Goal: Transaction & Acquisition: Purchase product/service

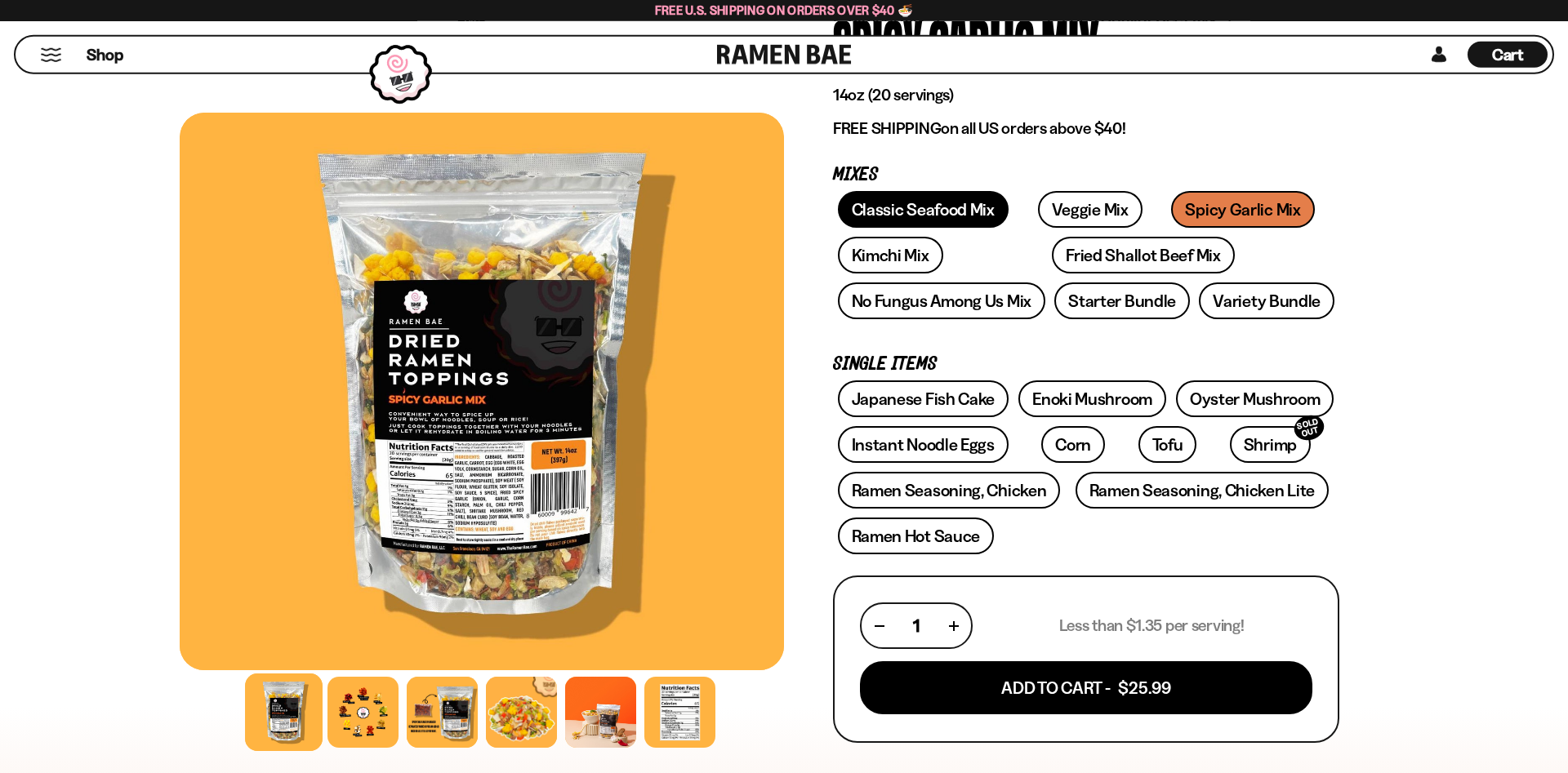
scroll to position [161, 0]
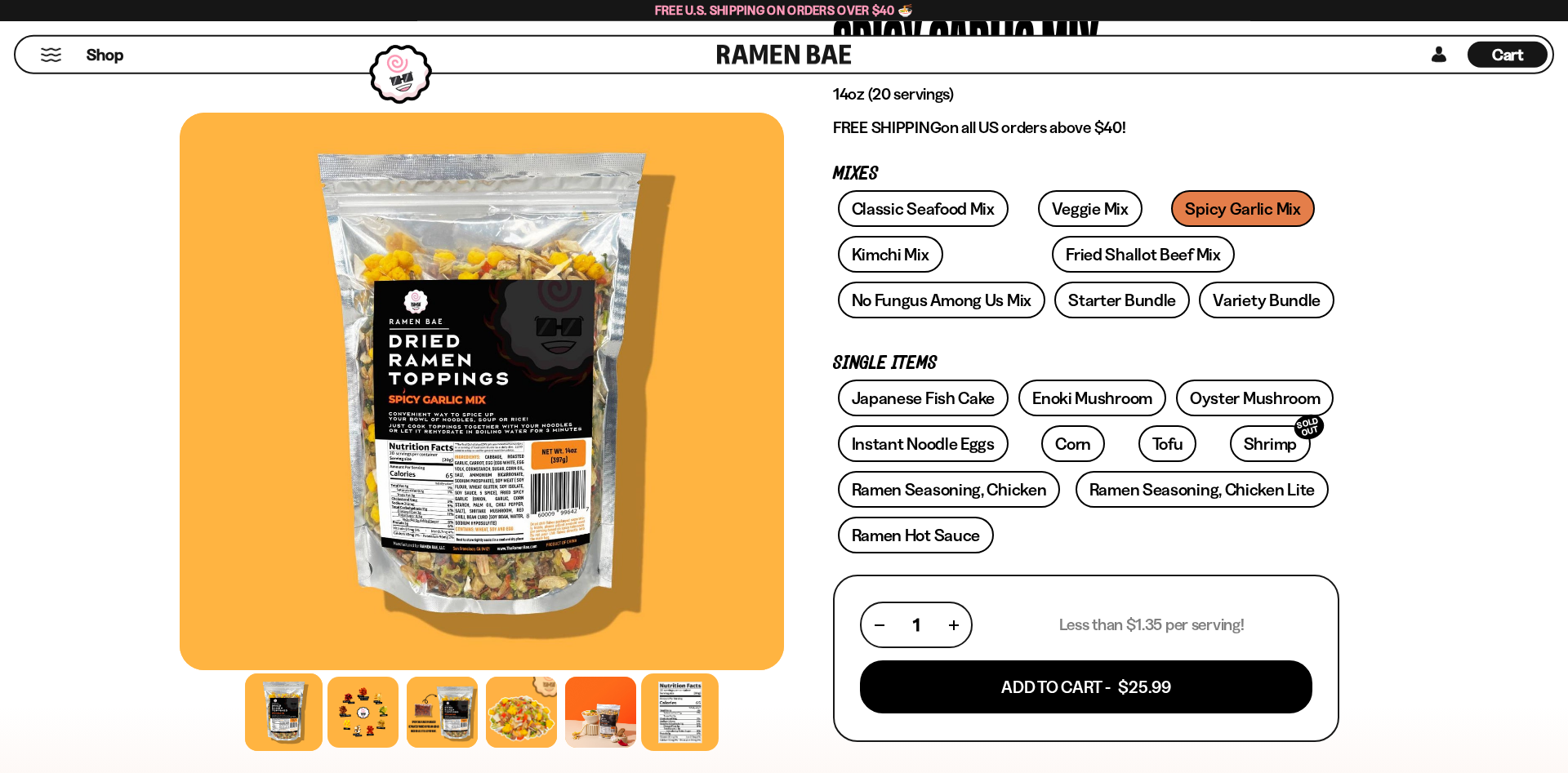
click at [684, 716] on div at bounding box center [680, 712] width 78 height 78
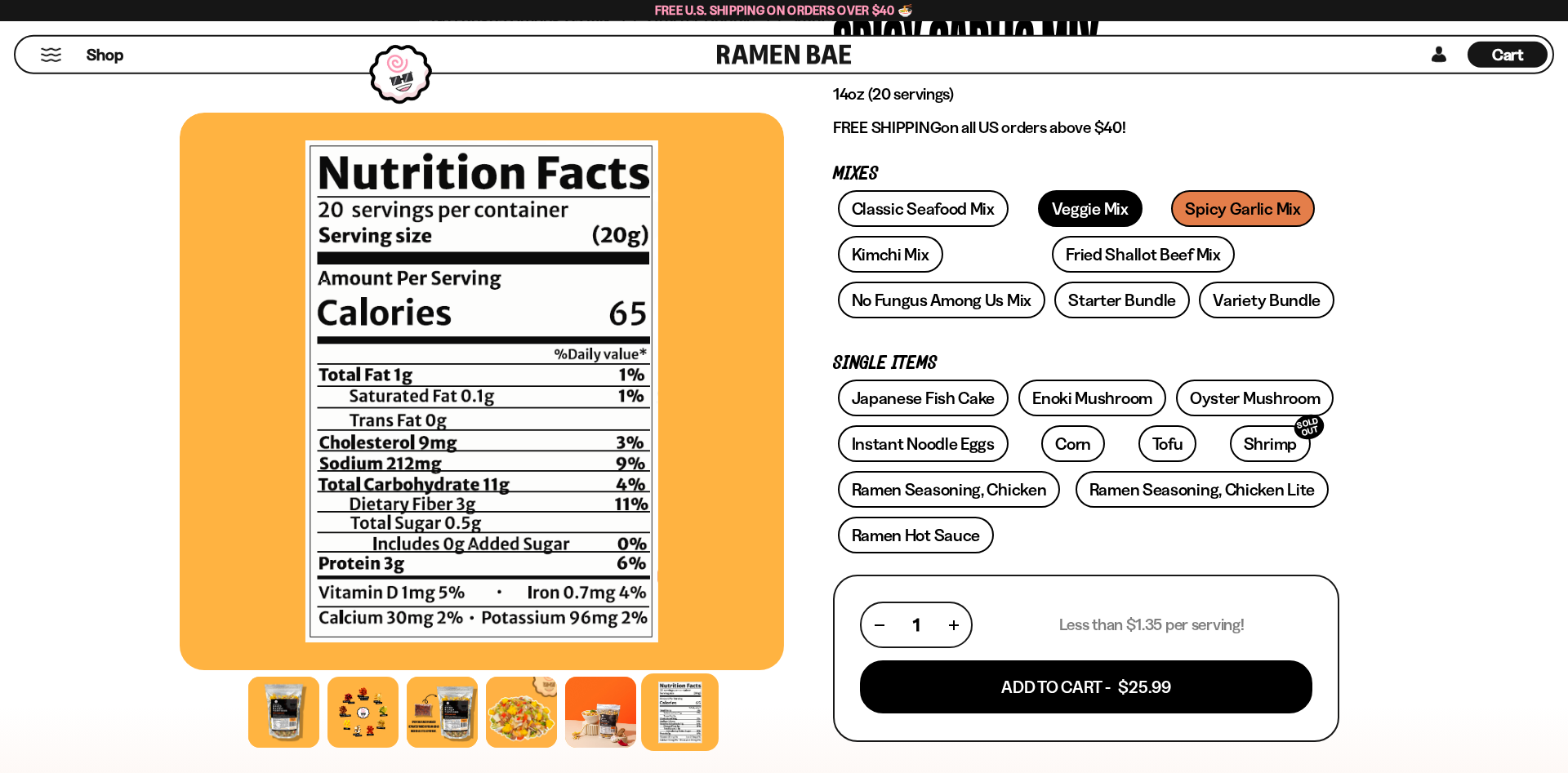
click at [1069, 216] on link "Veggie Mix" at bounding box center [1090, 208] width 105 height 37
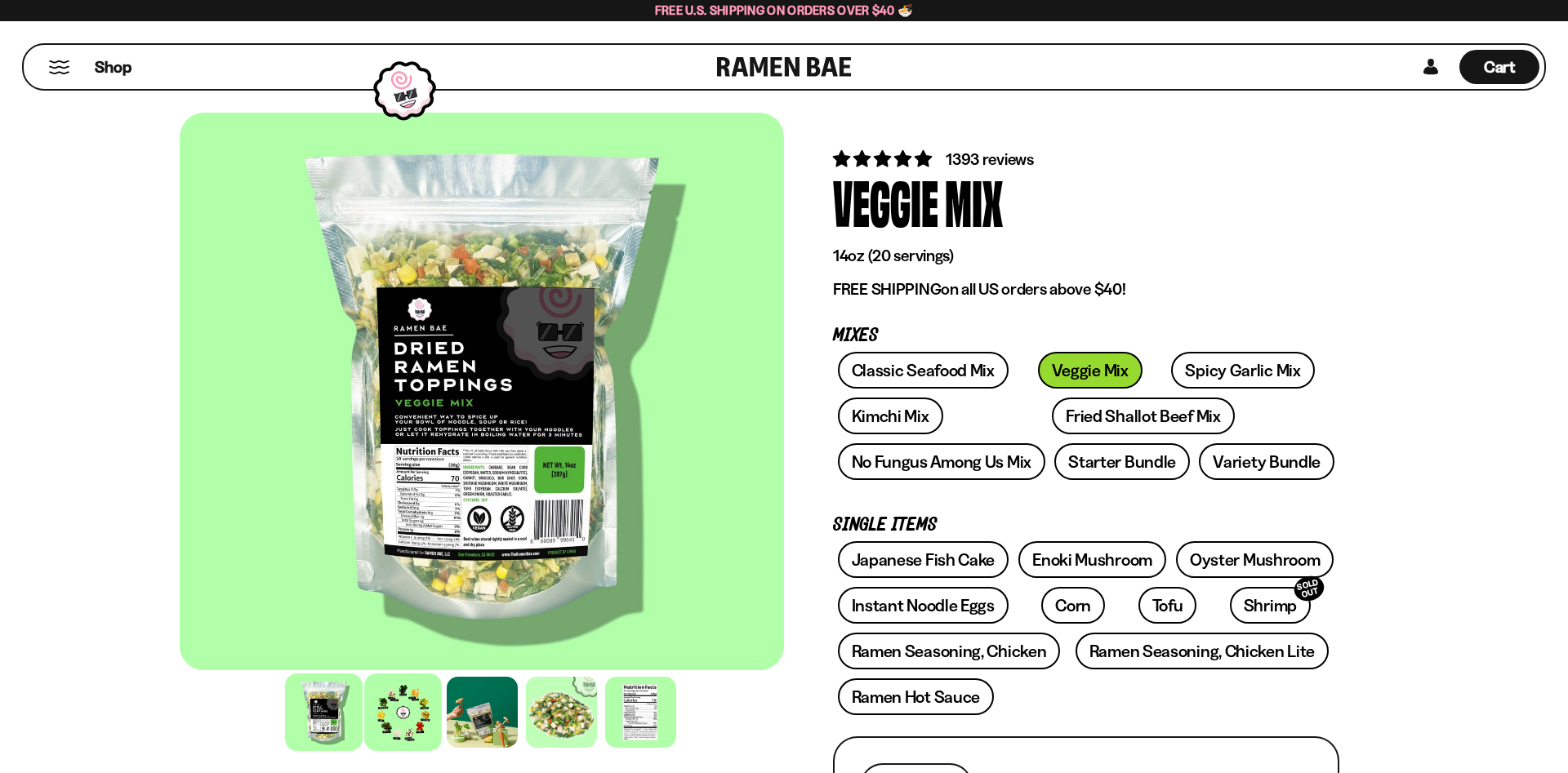
click at [400, 729] on div at bounding box center [403, 712] width 78 height 78
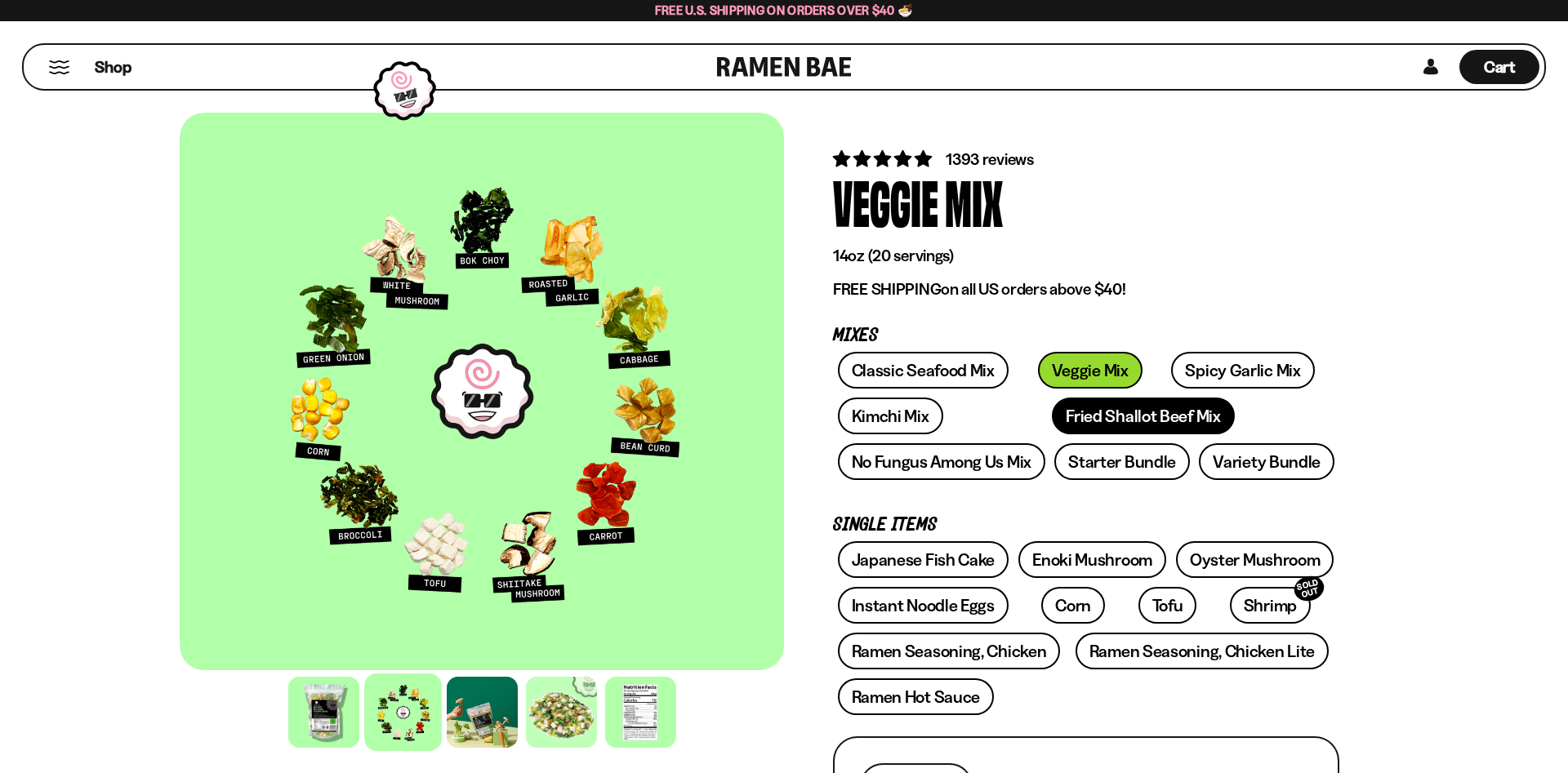
click at [1051, 420] on link "Fried Shallot Beef Mix" at bounding box center [1142, 416] width 182 height 37
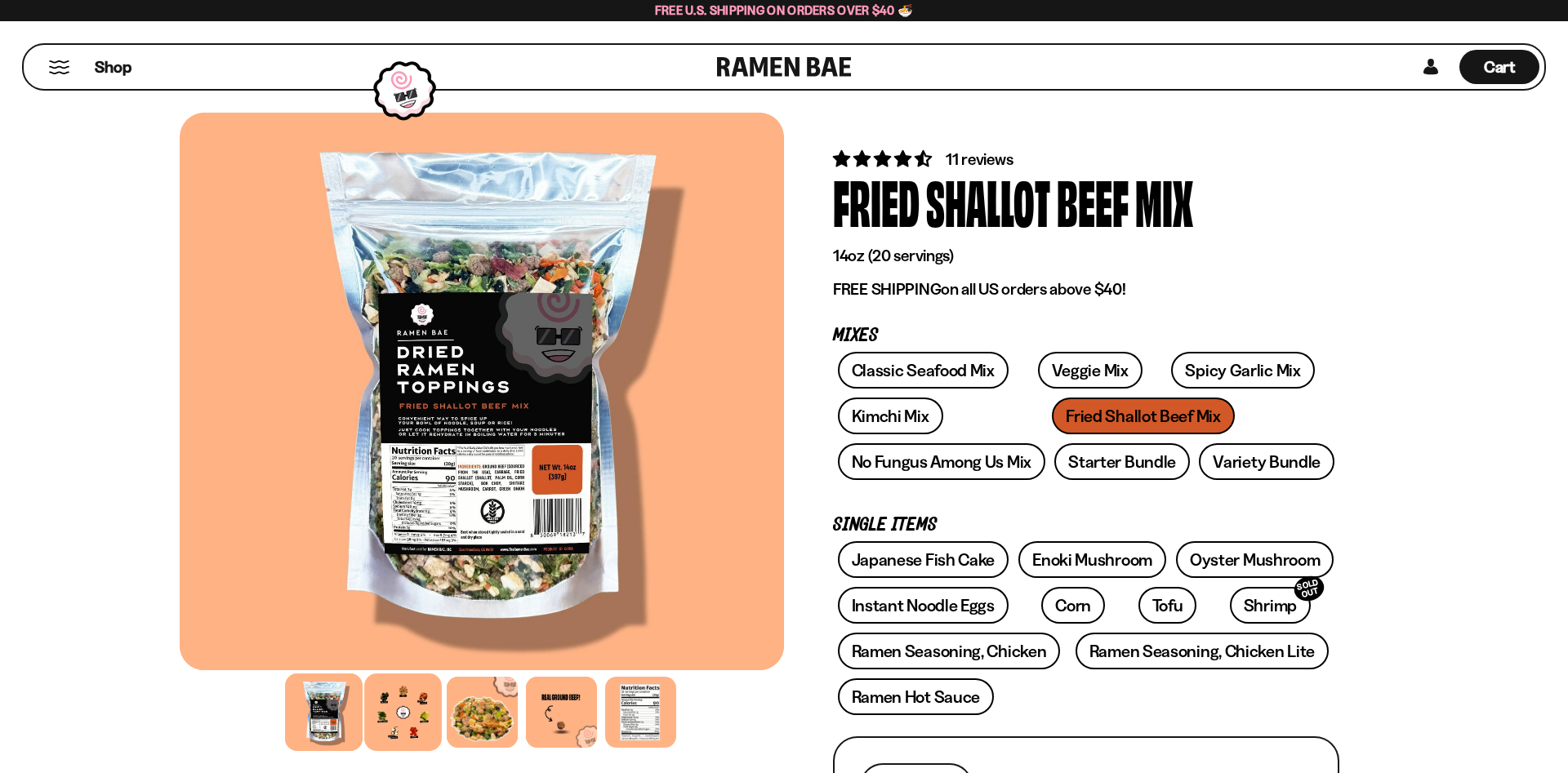
click at [411, 707] on div at bounding box center [403, 712] width 78 height 78
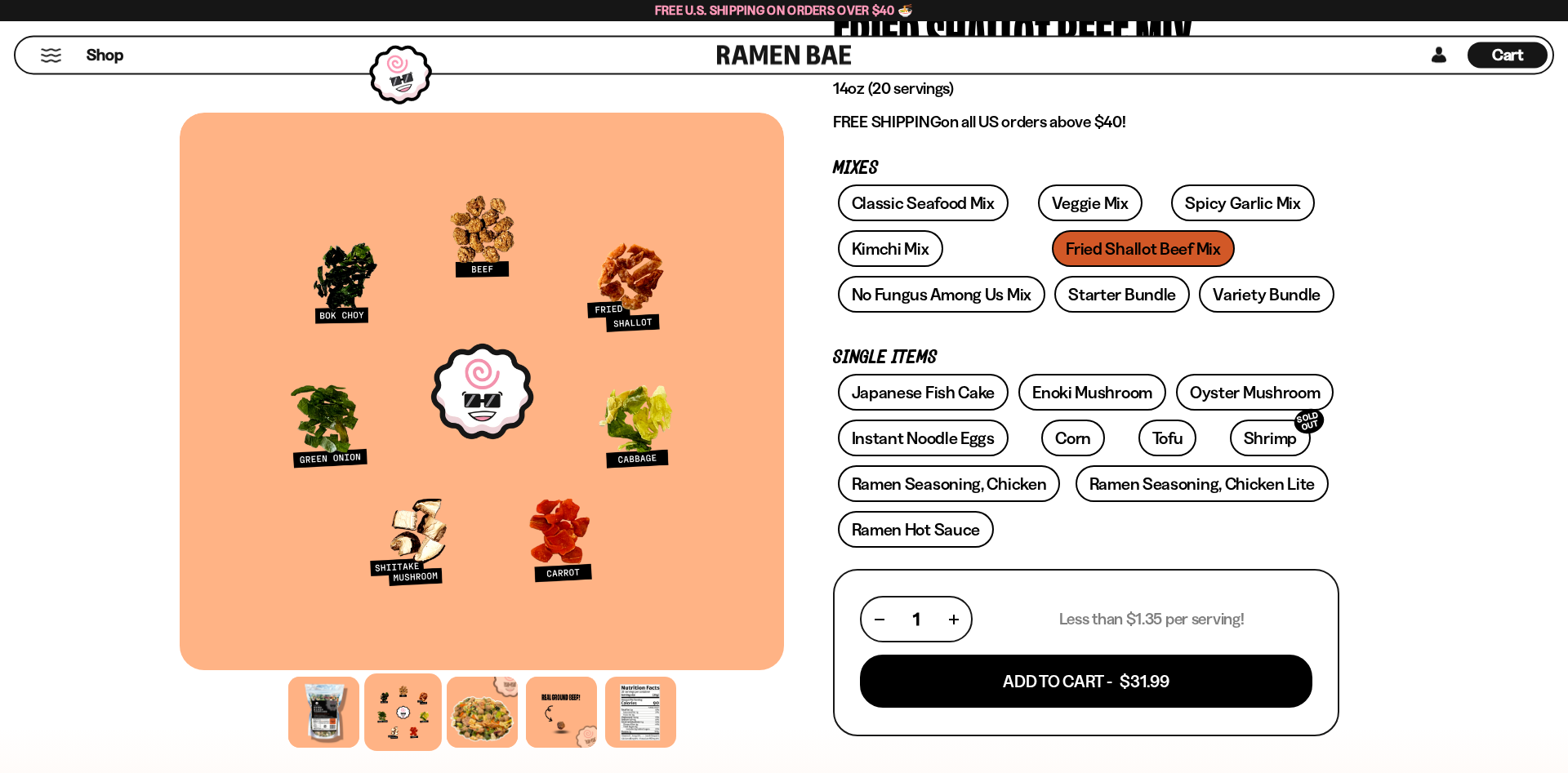
scroll to position [168, 0]
click at [899, 437] on link "Instant Noodle Eggs" at bounding box center [923, 437] width 170 height 37
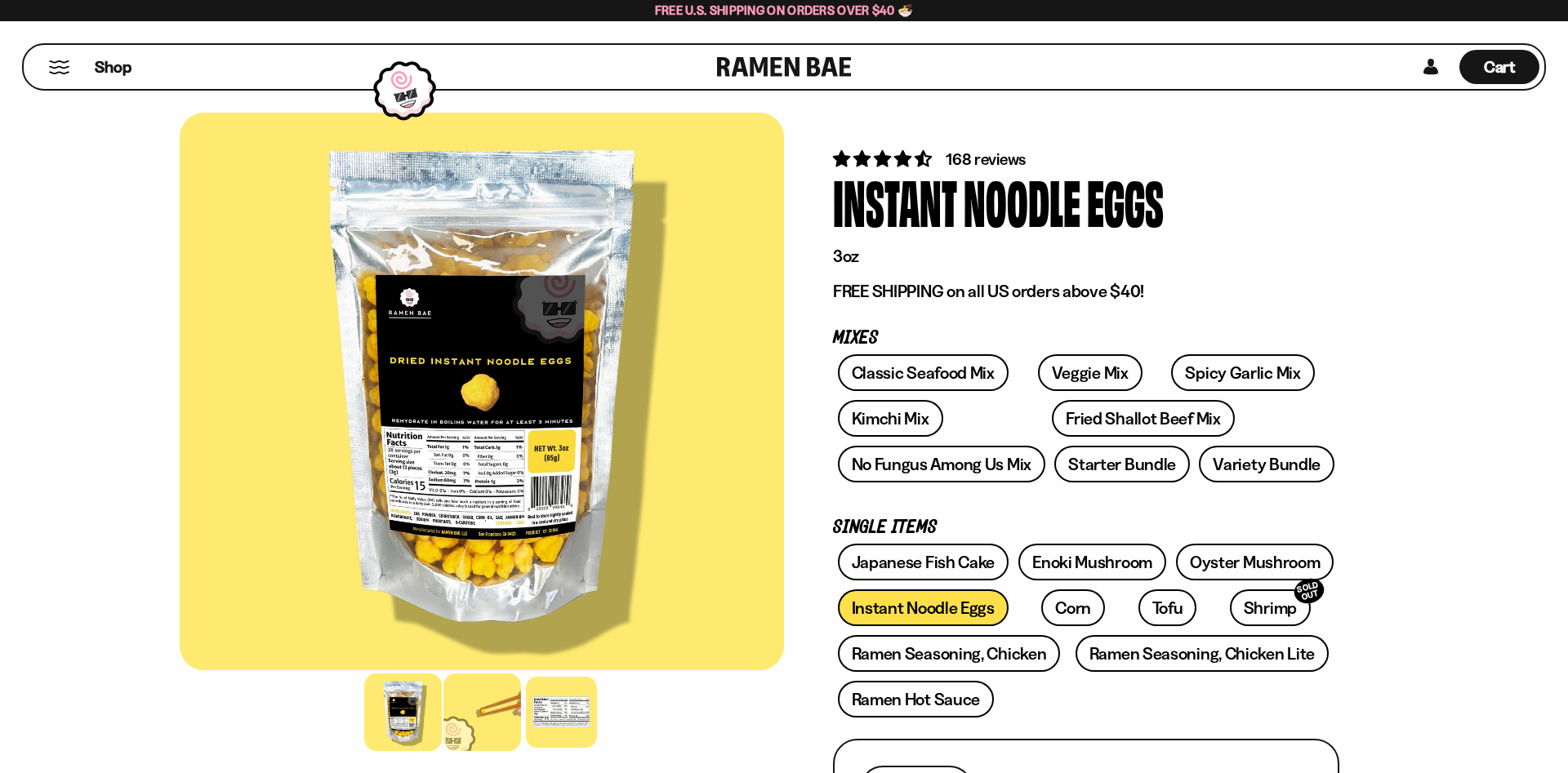
click at [462, 734] on div at bounding box center [481, 712] width 78 height 78
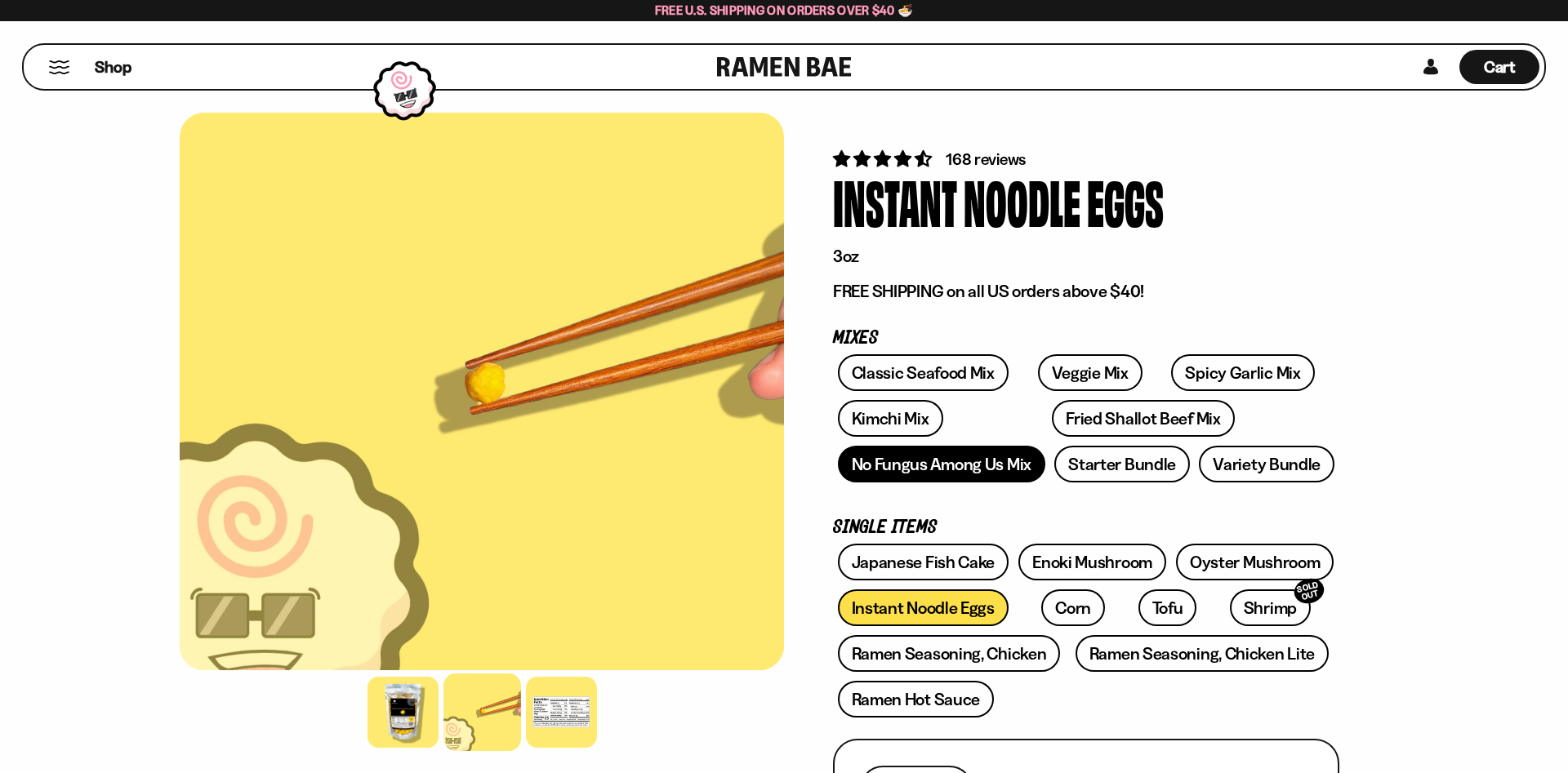
click at [890, 472] on link "No Fungus Among Us Mix" at bounding box center [941, 463] width 207 height 37
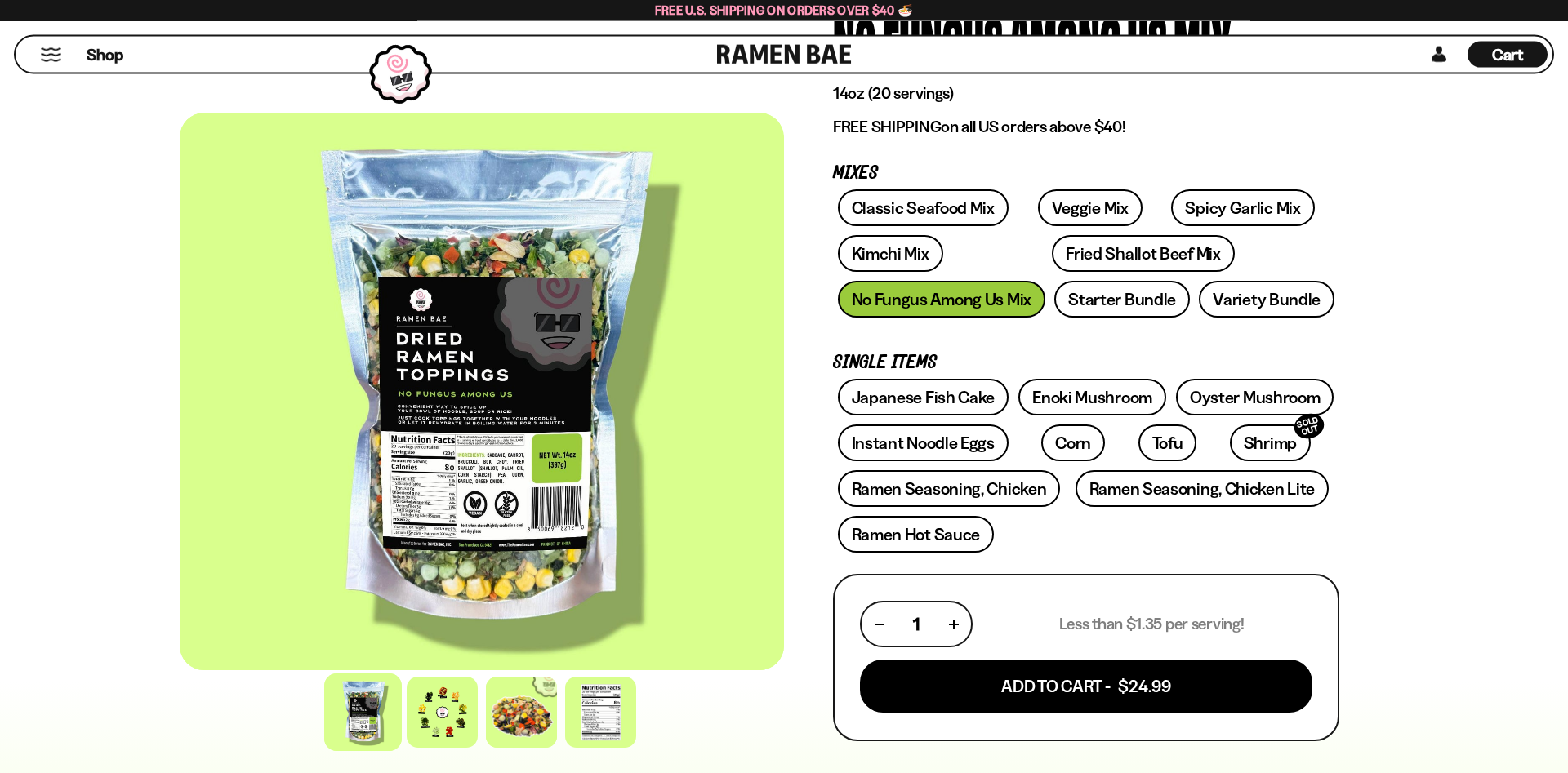
scroll to position [165, 0]
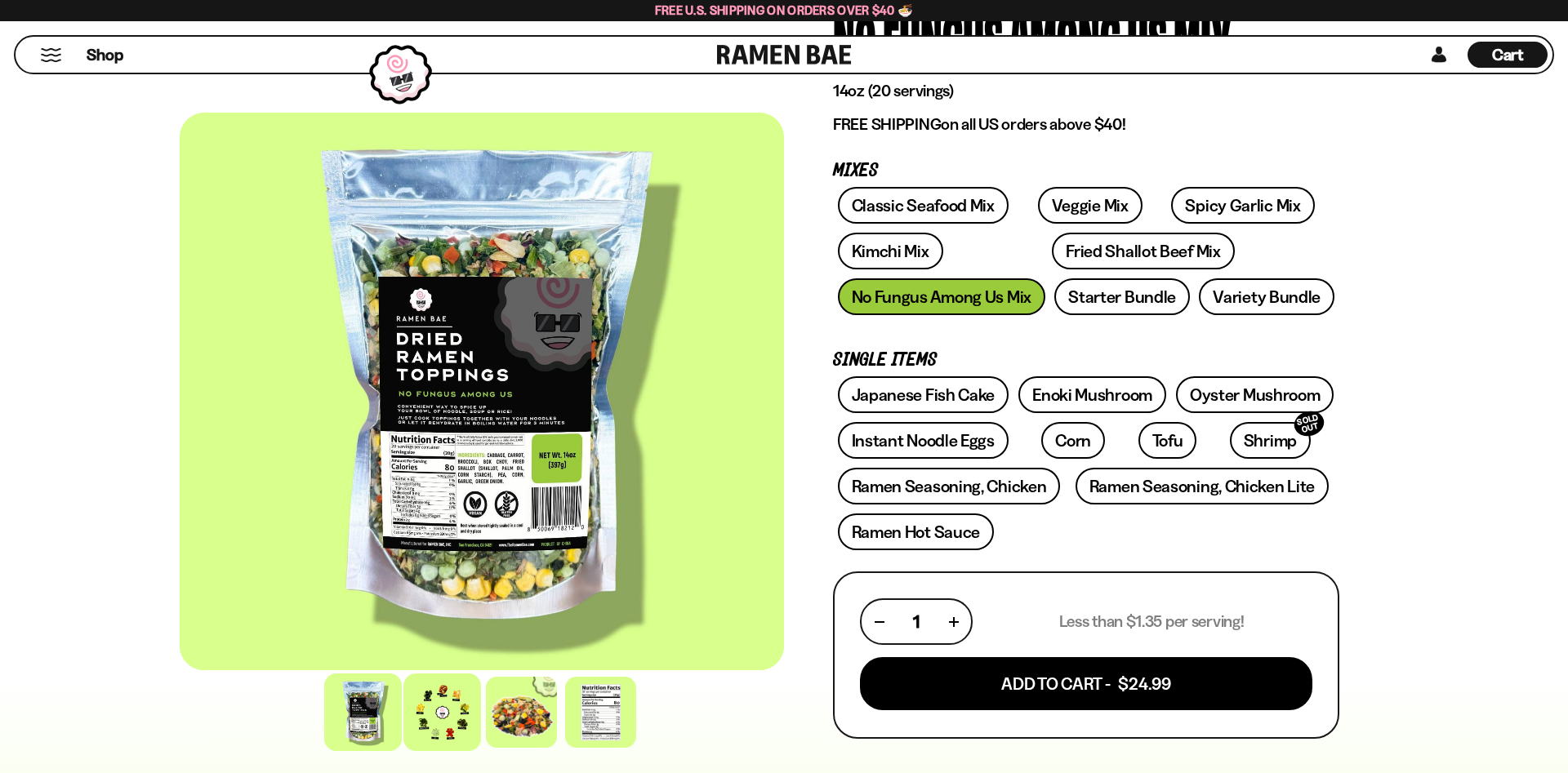
click at [459, 711] on div at bounding box center [442, 712] width 78 height 78
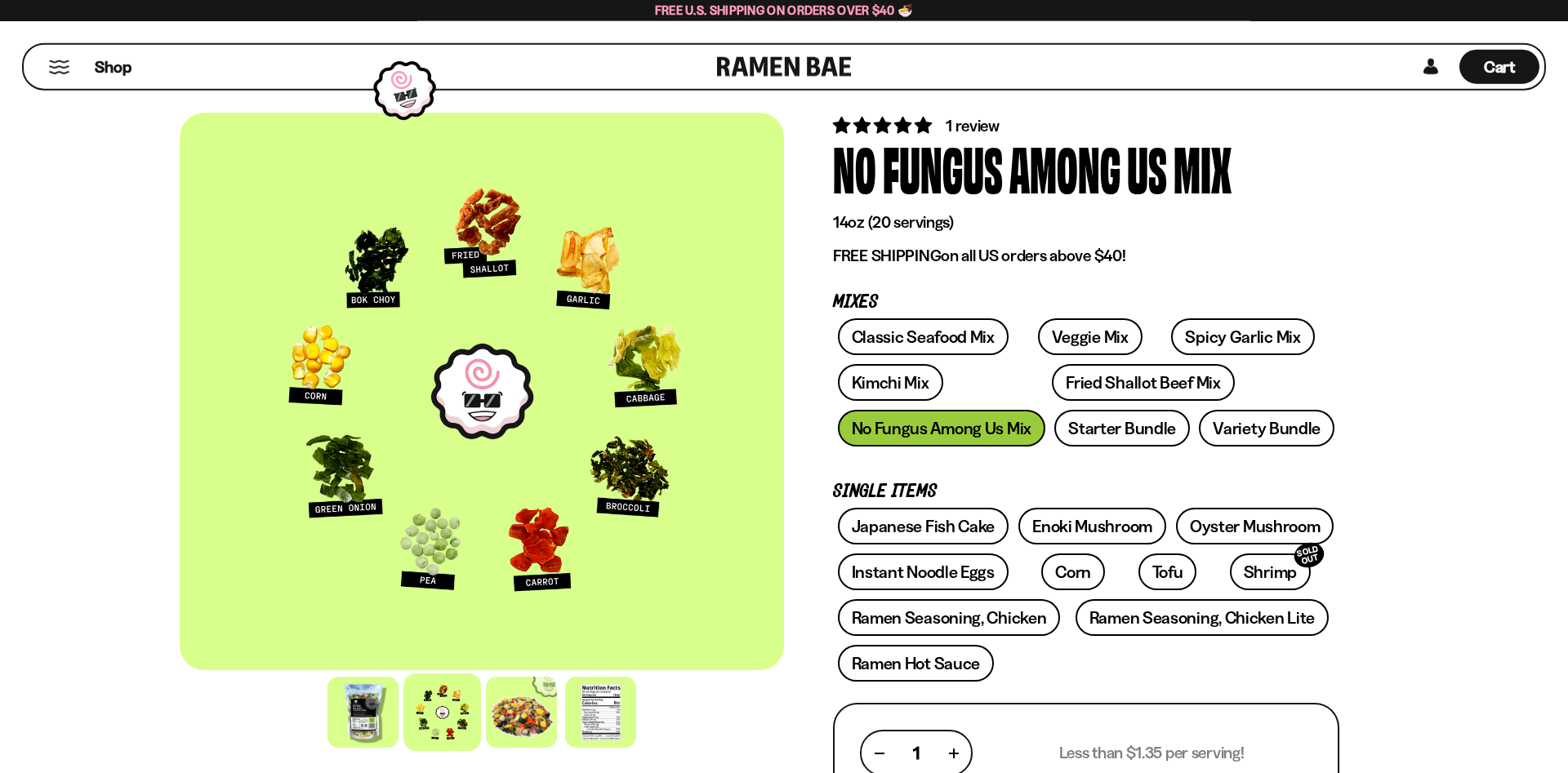
scroll to position [32, 0]
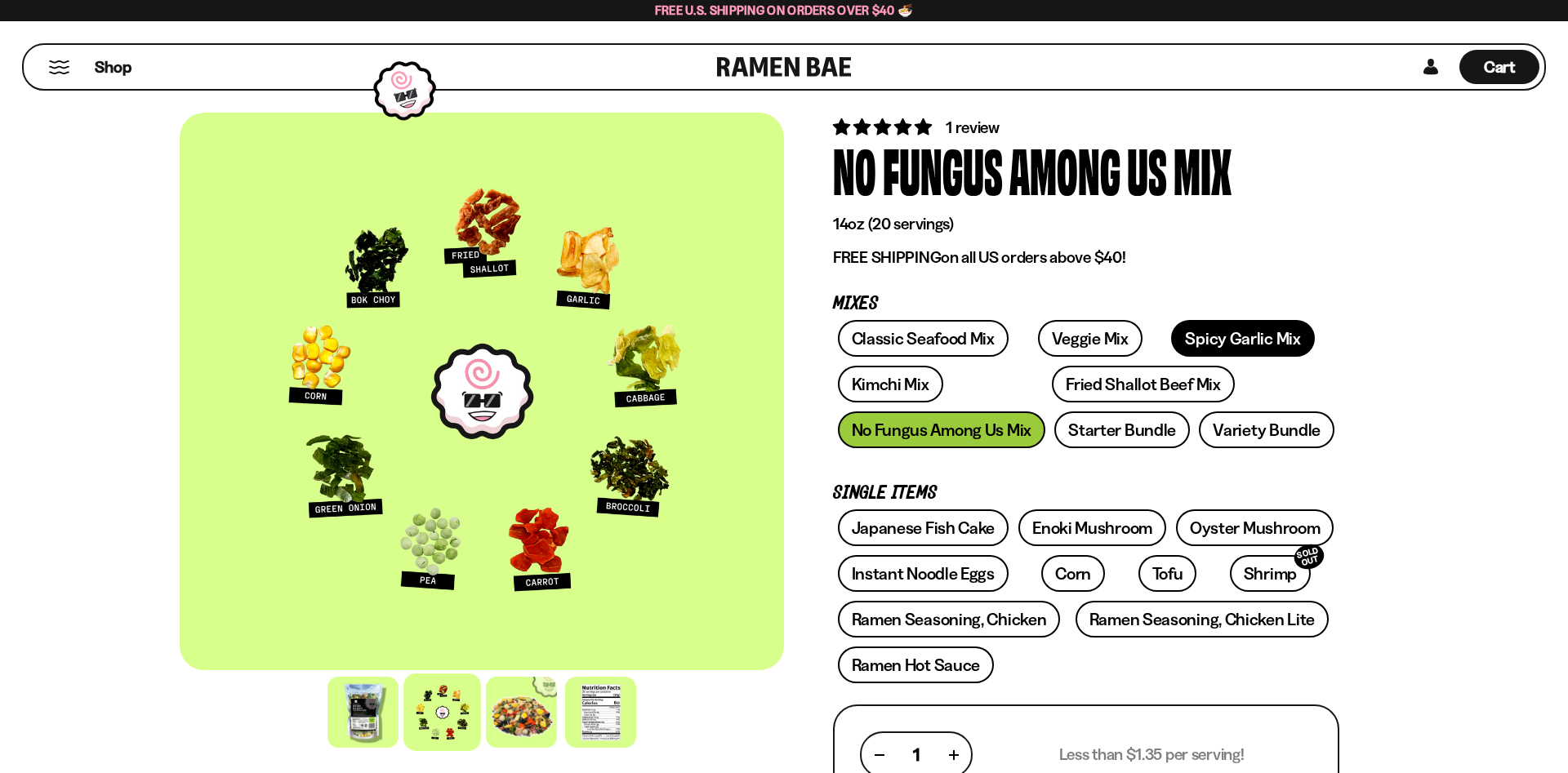
click at [1206, 348] on link "Spicy Garlic Mix" at bounding box center [1242, 338] width 143 height 37
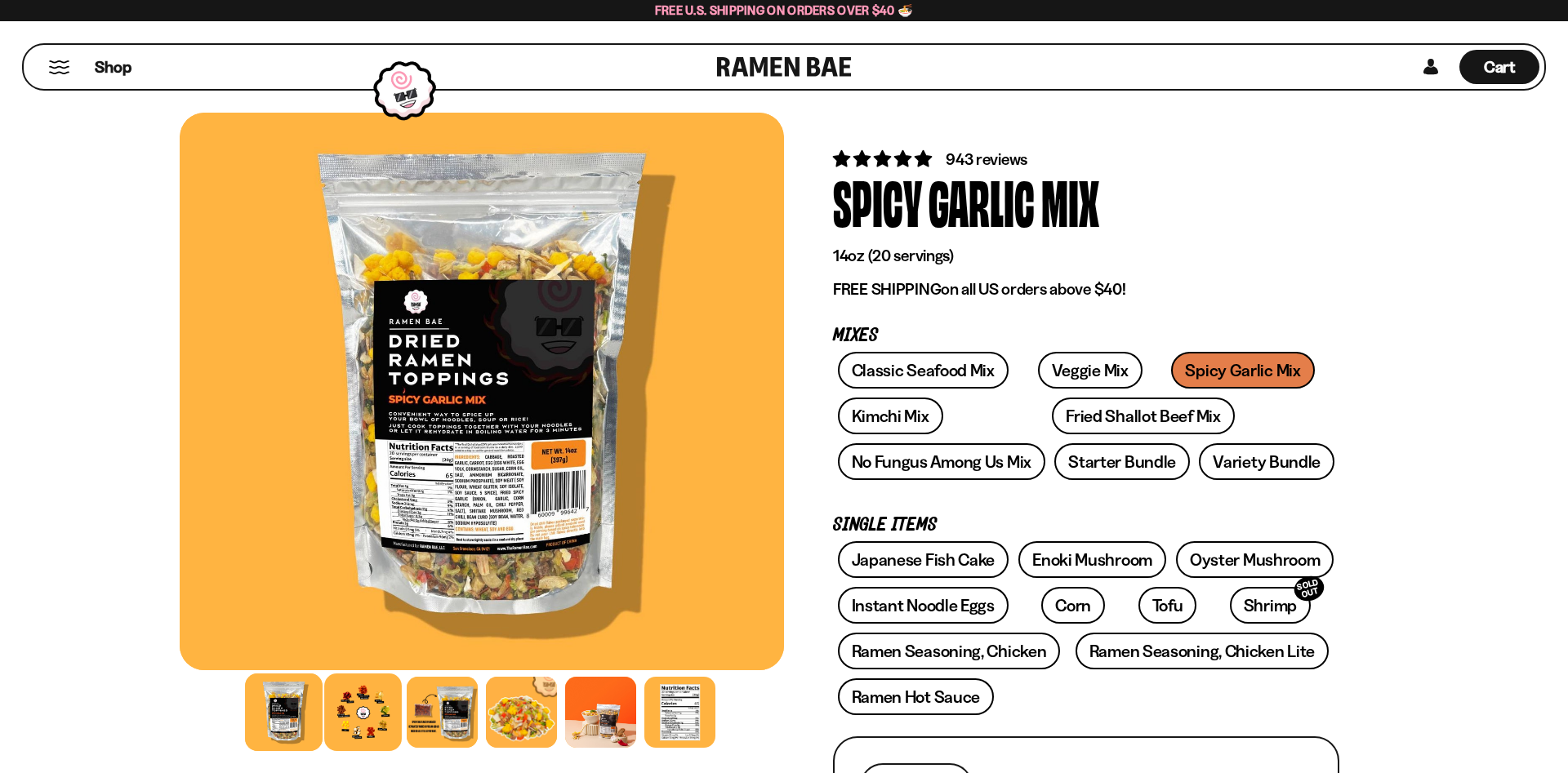
click at [357, 732] on div at bounding box center [363, 712] width 78 height 78
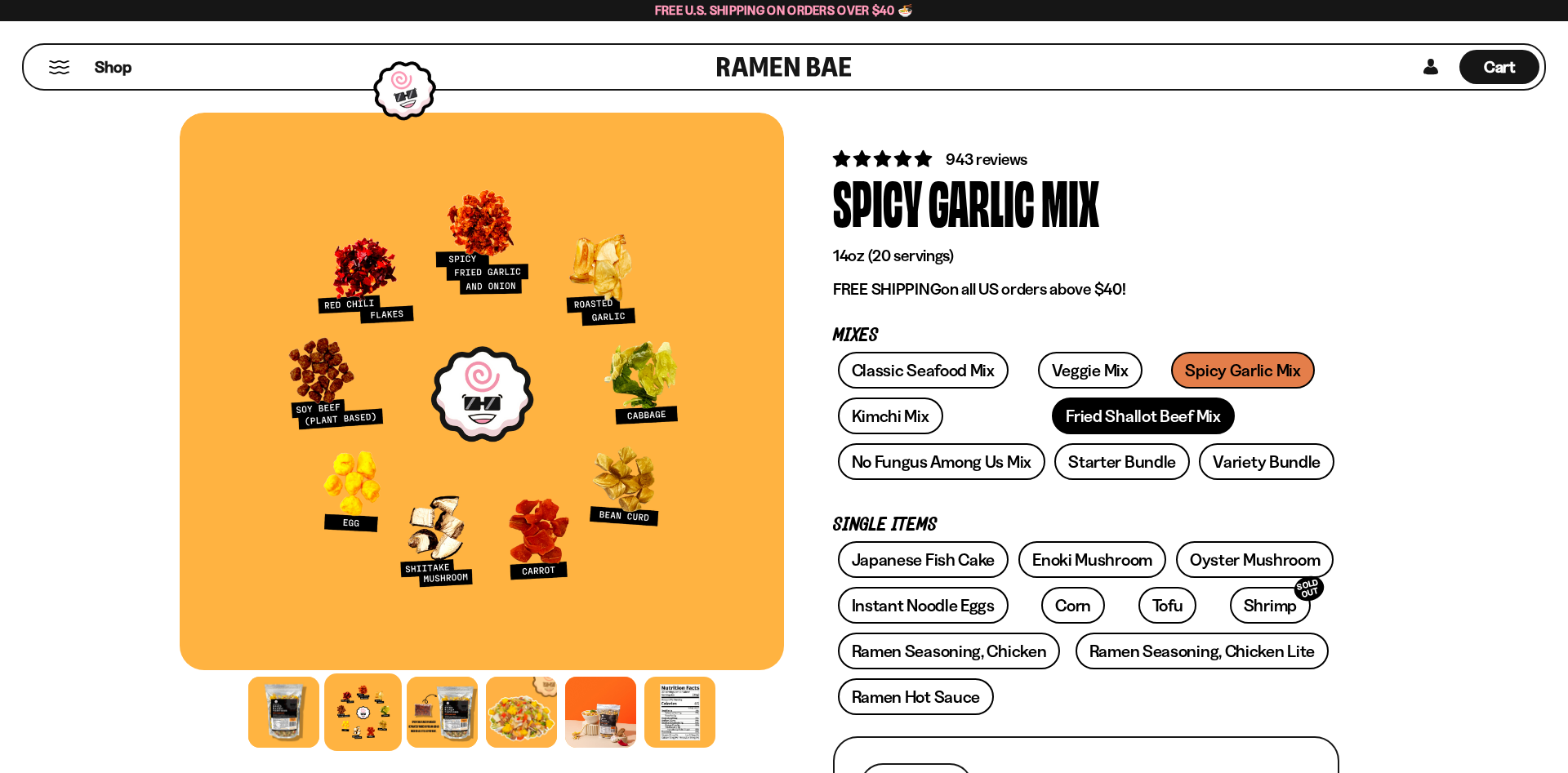
click at [1060, 421] on link "Fried Shallot Beef Mix" at bounding box center [1142, 416] width 182 height 37
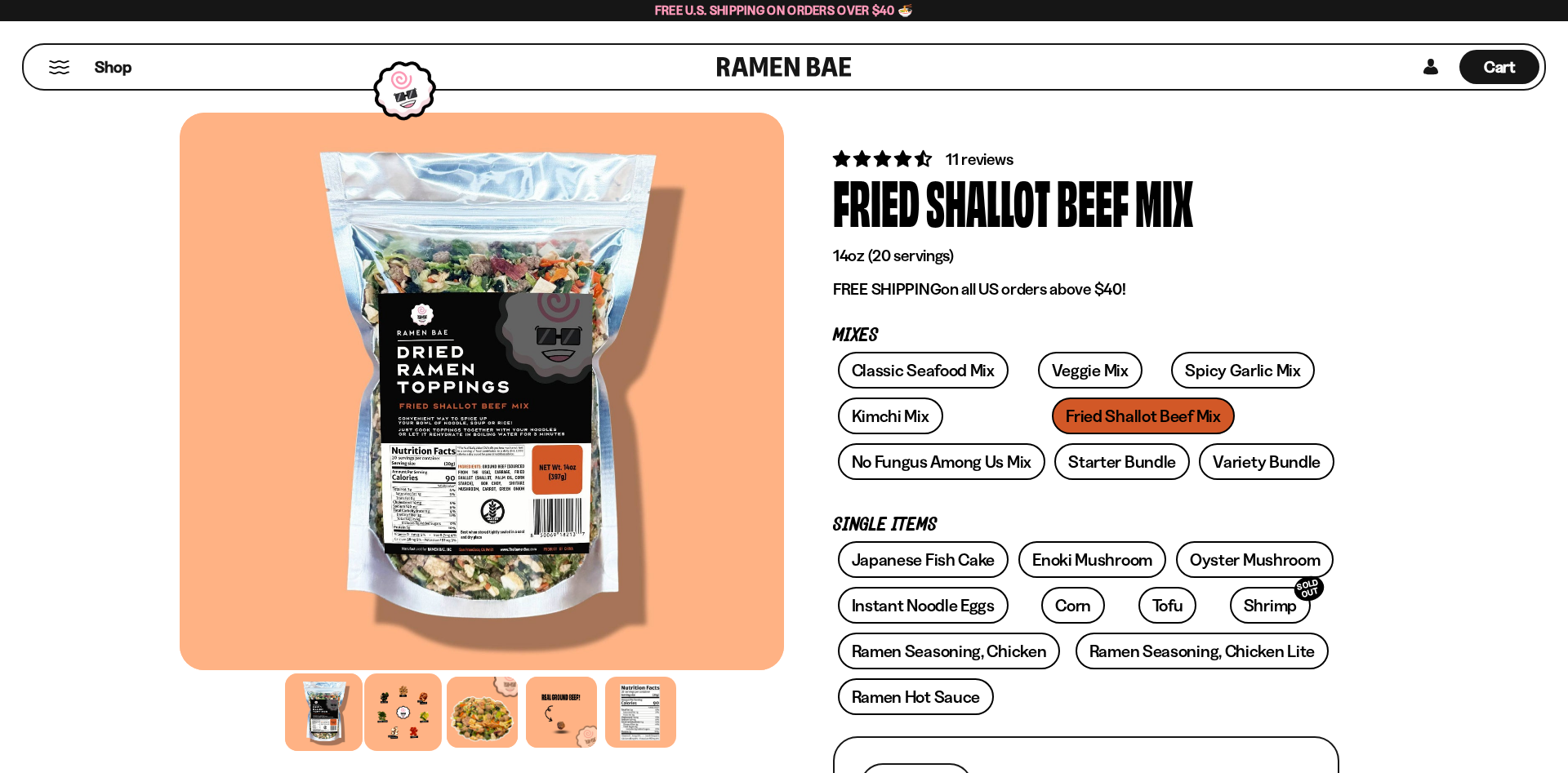
click at [403, 717] on div at bounding box center [403, 712] width 78 height 78
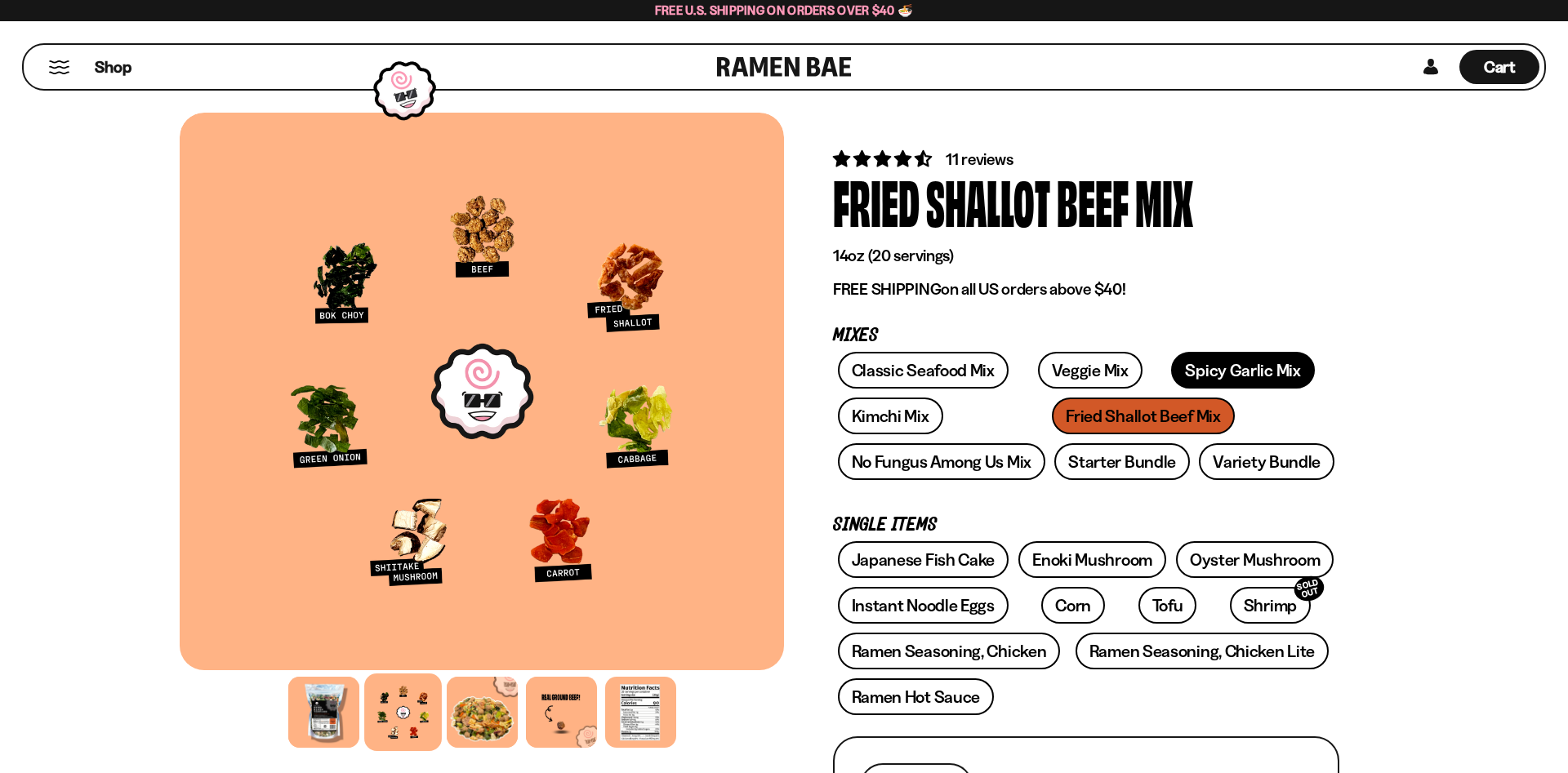
click at [1193, 372] on link "Spicy Garlic Mix" at bounding box center [1242, 370] width 143 height 37
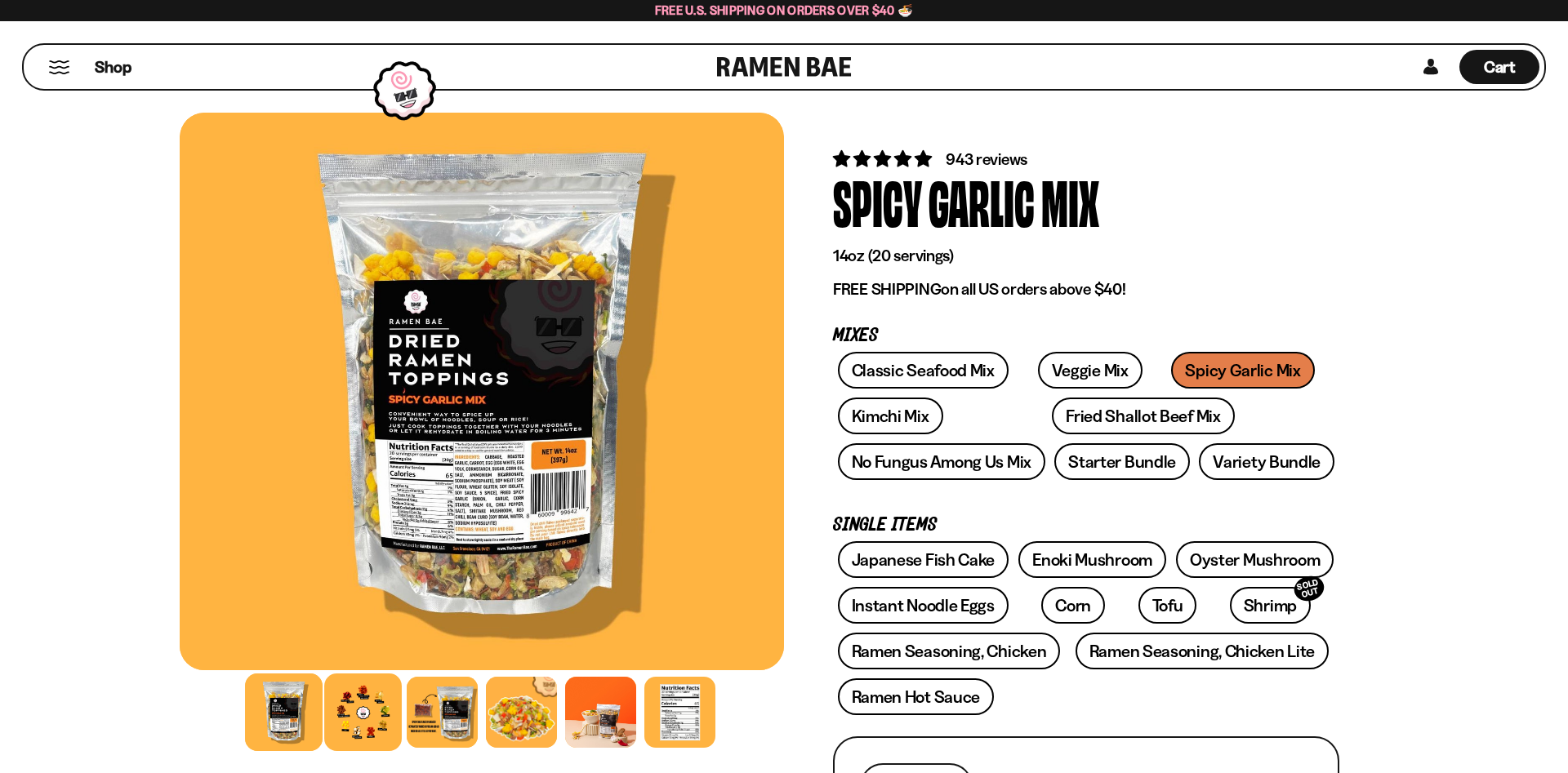
click at [355, 710] on div at bounding box center [363, 712] width 78 height 78
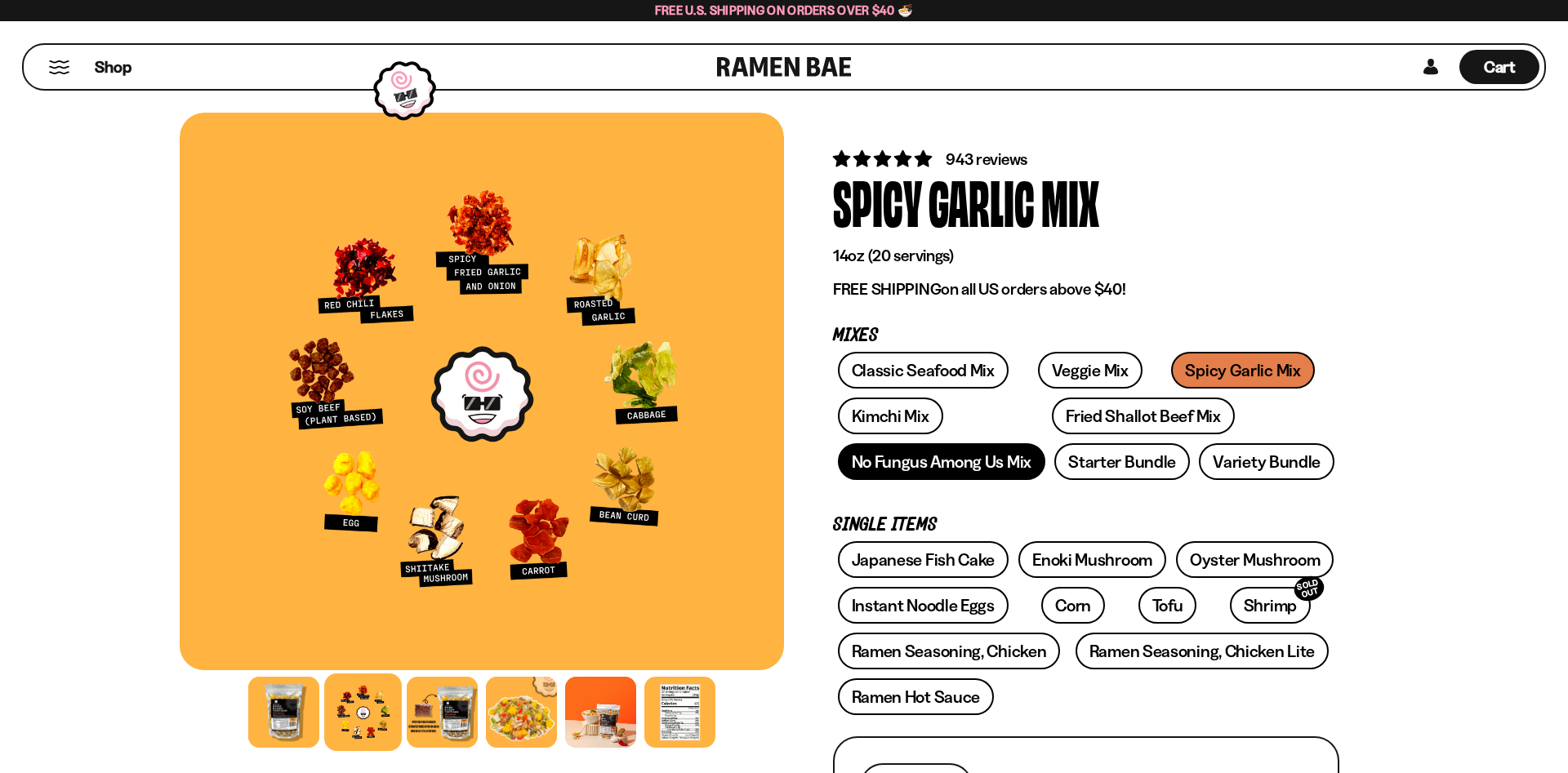
click at [966, 457] on link "No Fungus Among Us Mix" at bounding box center [941, 461] width 207 height 37
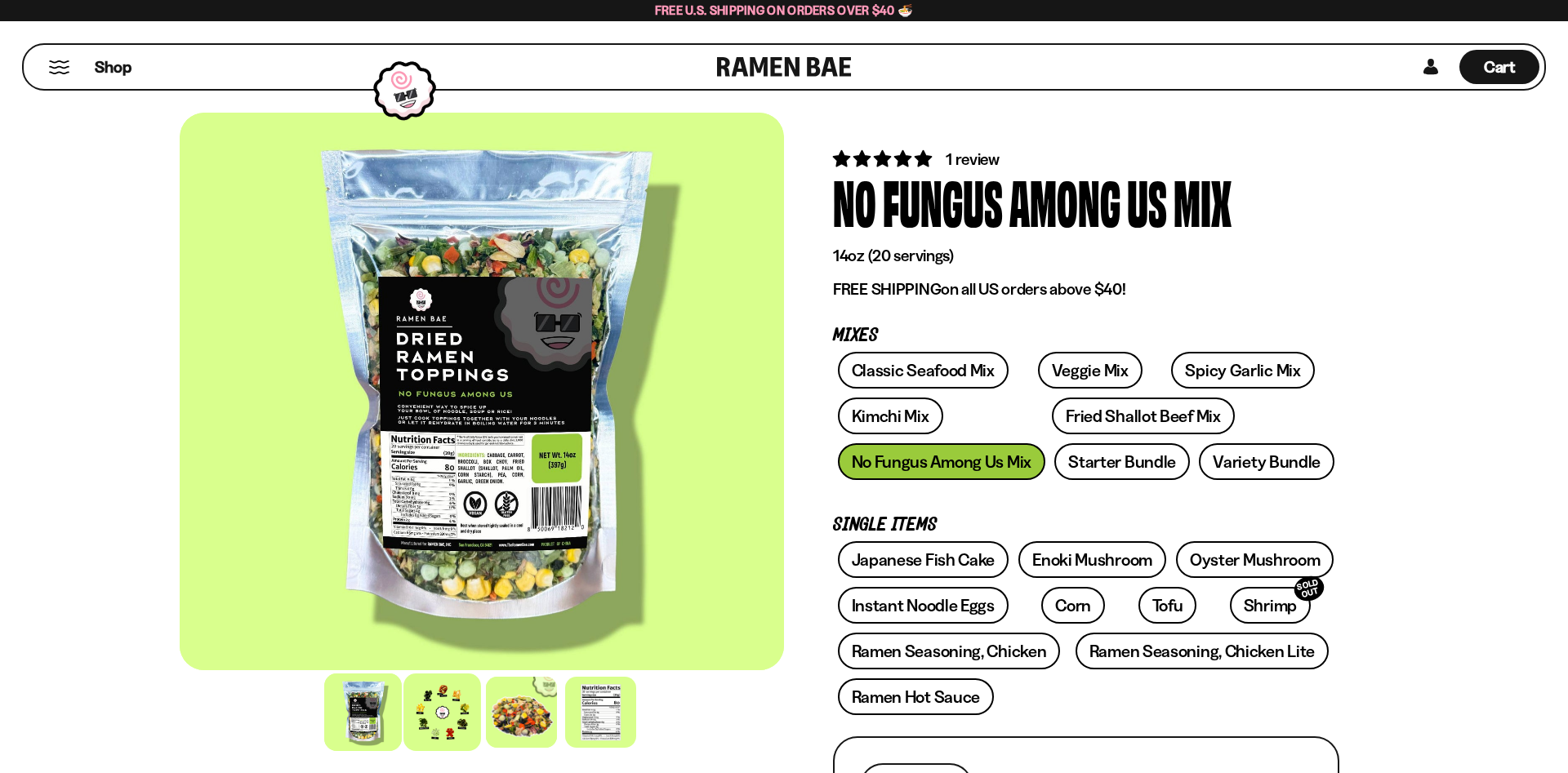
click at [441, 723] on div at bounding box center [442, 712] width 78 height 78
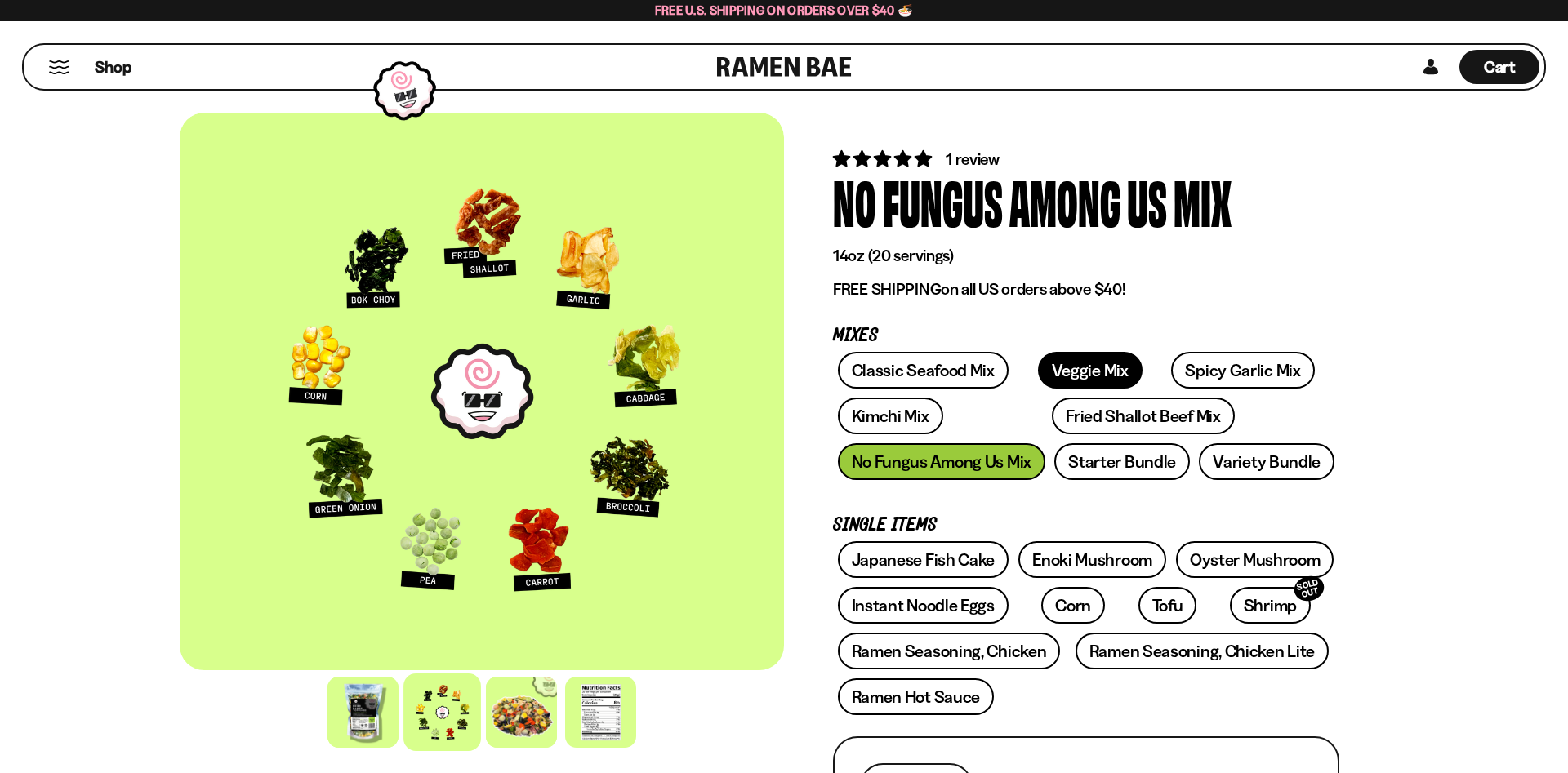
click at [1070, 362] on link "Veggie Mix" at bounding box center [1090, 370] width 105 height 37
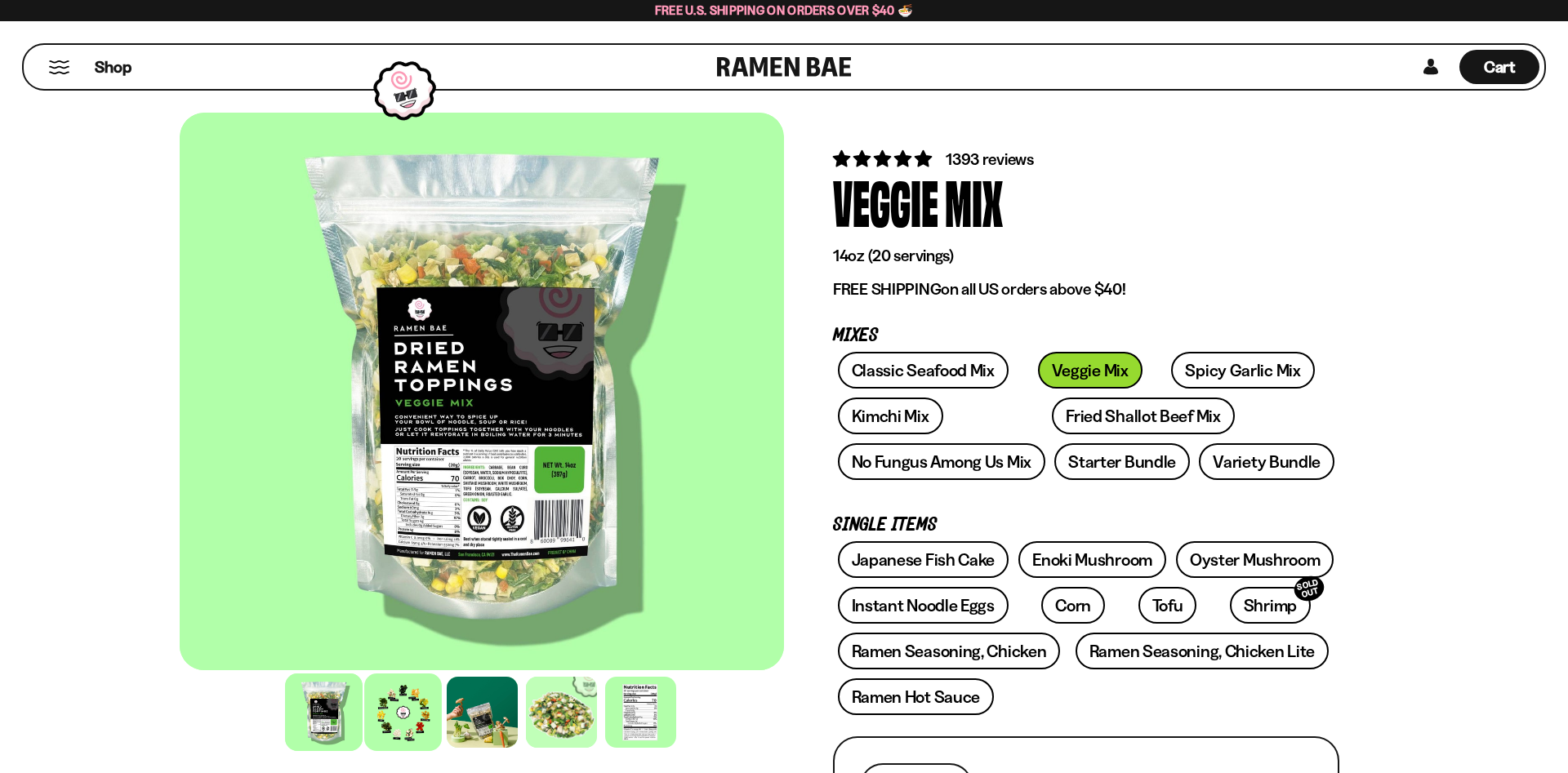
click at [419, 716] on div at bounding box center [403, 712] width 78 height 78
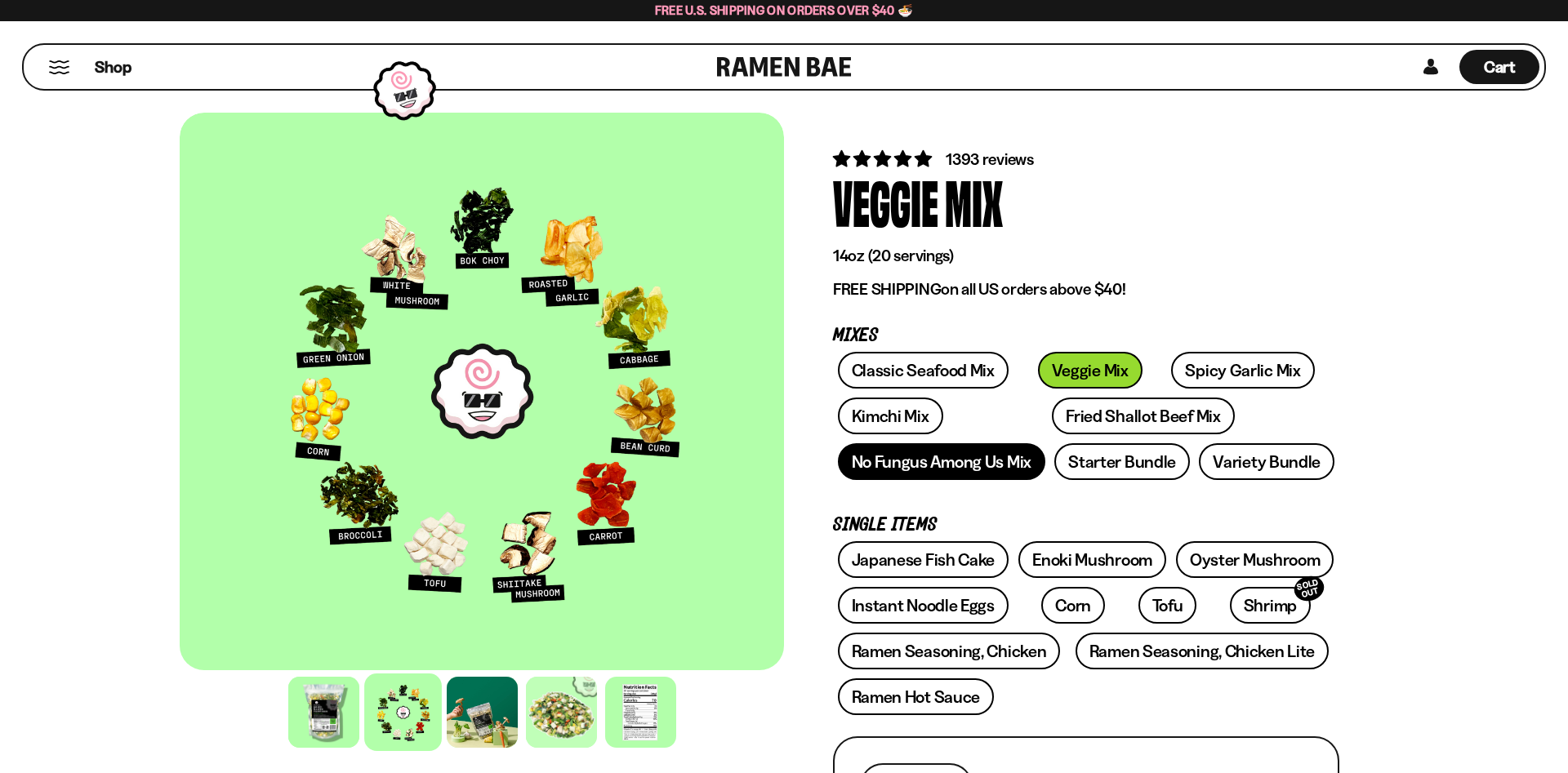
click at [945, 461] on link "No Fungus Among Us Mix" at bounding box center [941, 461] width 207 height 37
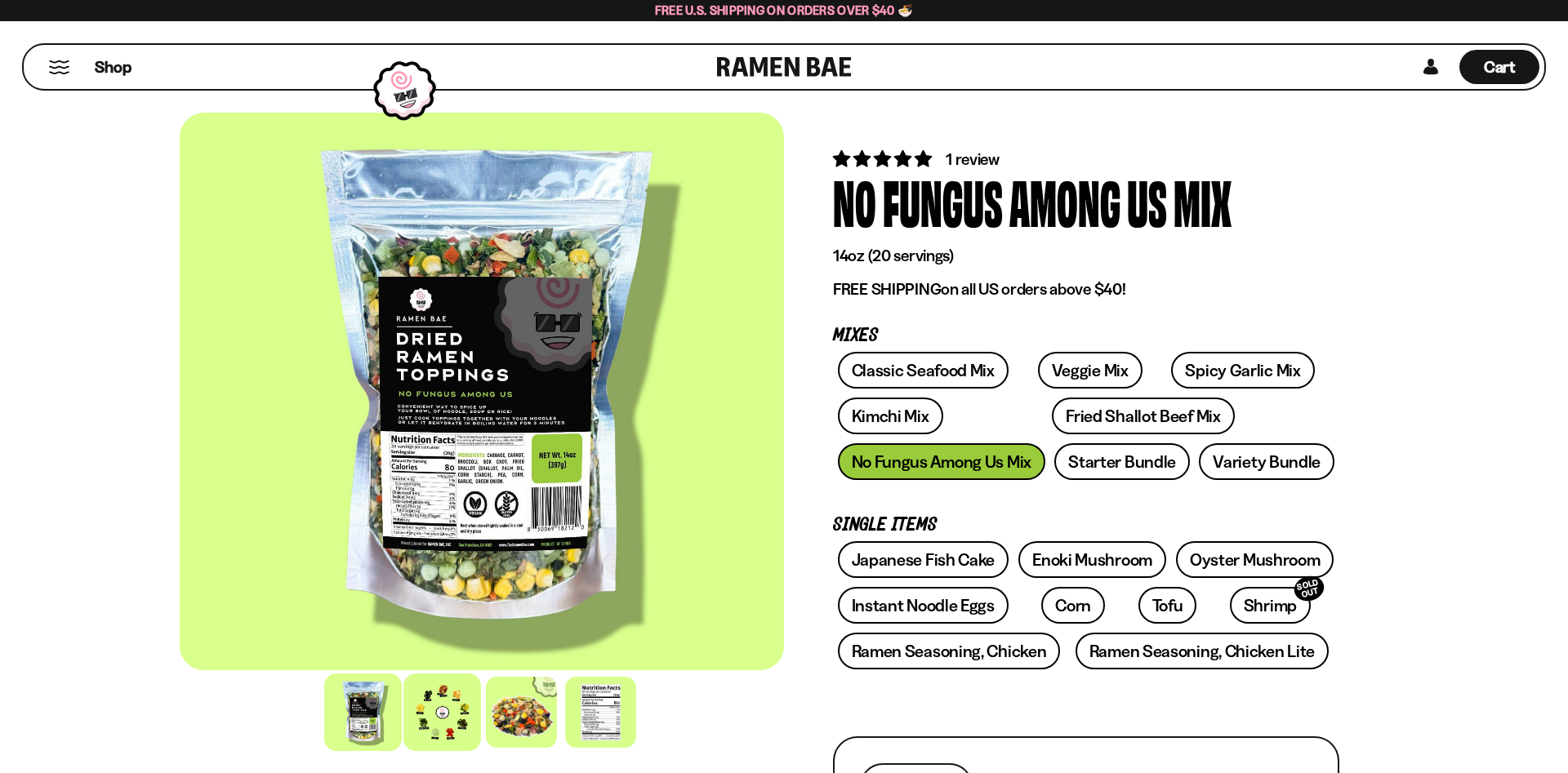
click at [443, 716] on div at bounding box center [442, 712] width 78 height 78
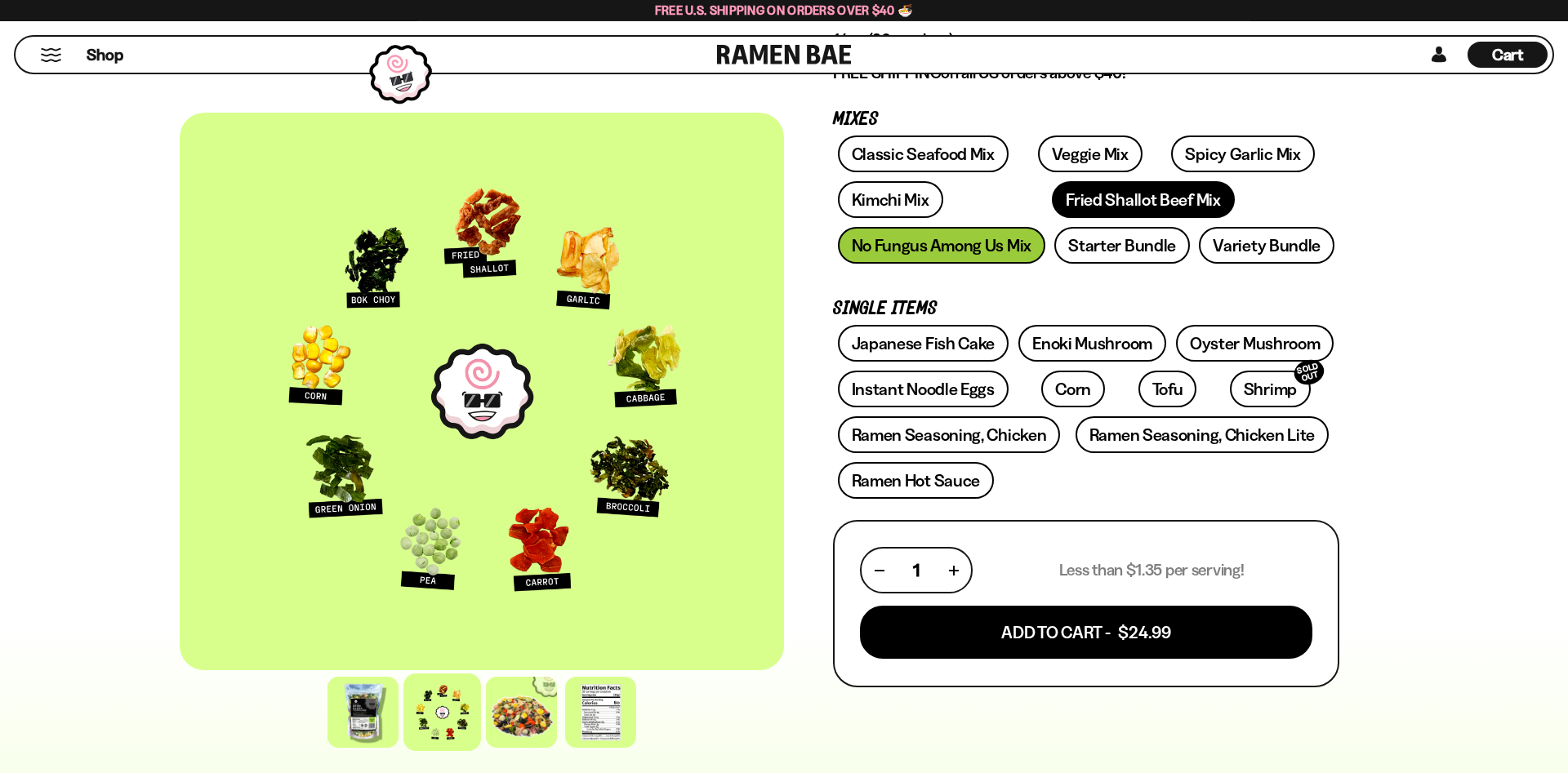
scroll to position [239, 0]
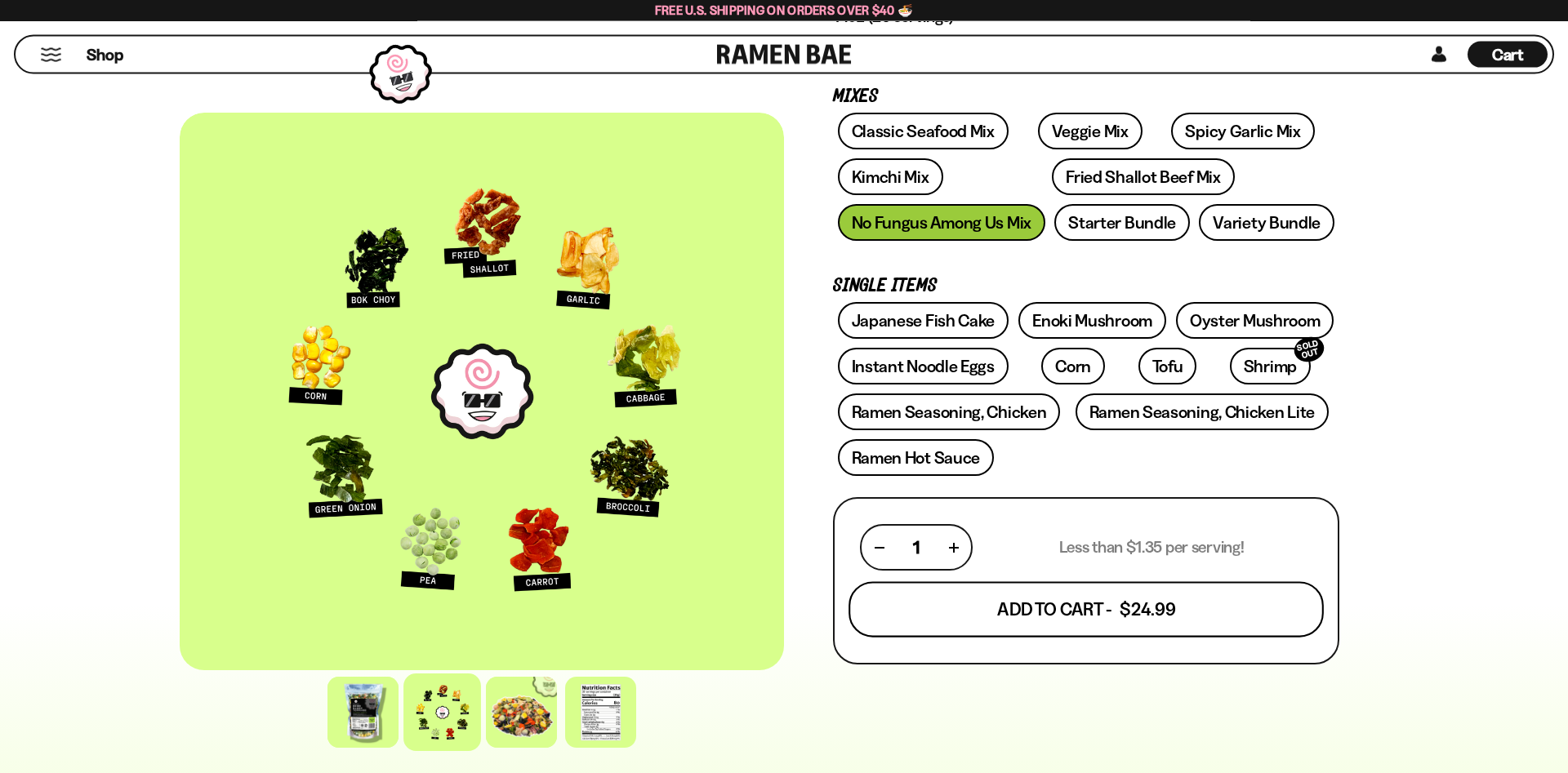
click at [1107, 617] on button "Add To Cart - $24.99" at bounding box center [1086, 610] width 475 height 56
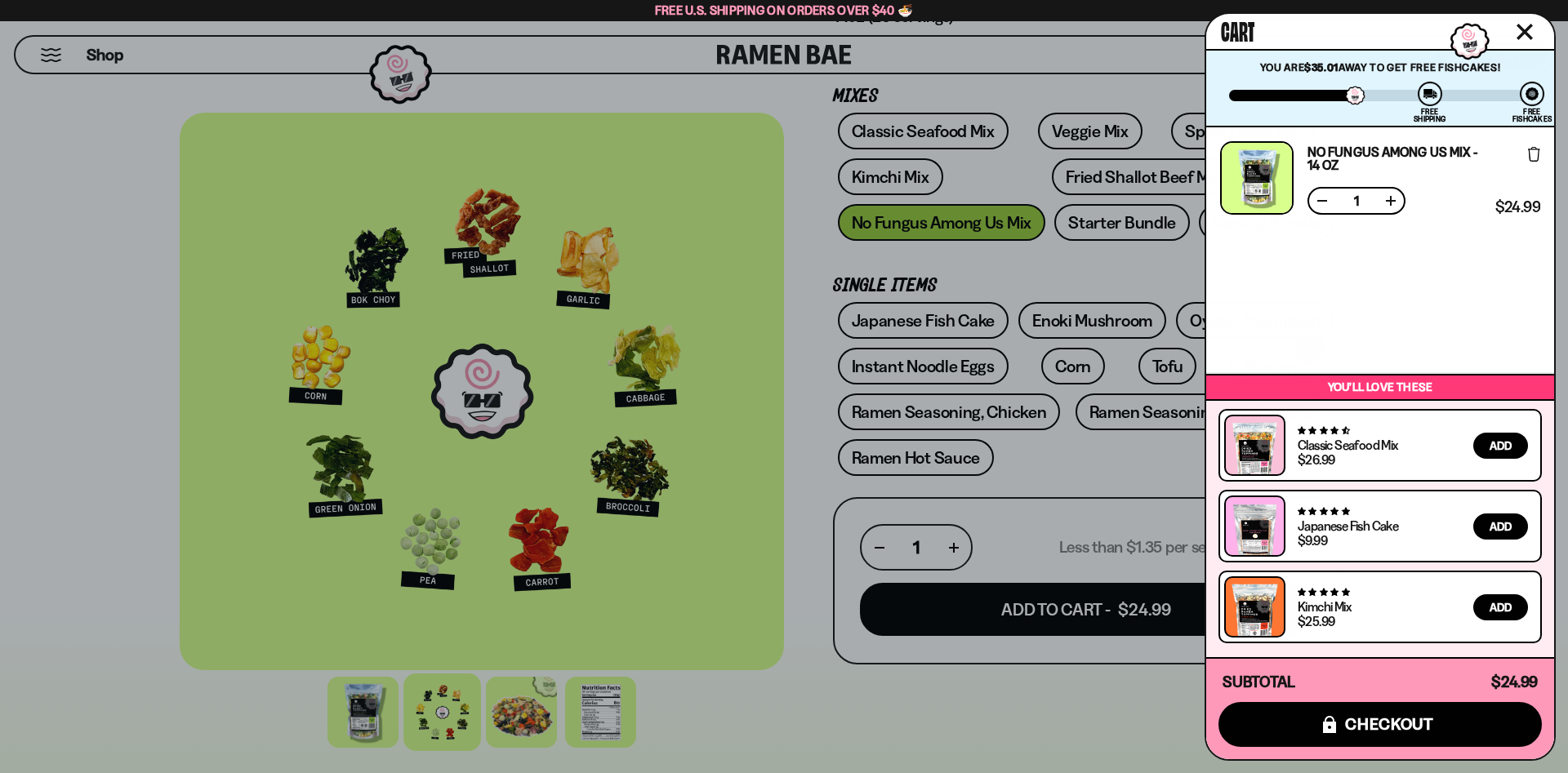
click at [1530, 33] on icon "Close cart" at bounding box center [1525, 32] width 16 height 16
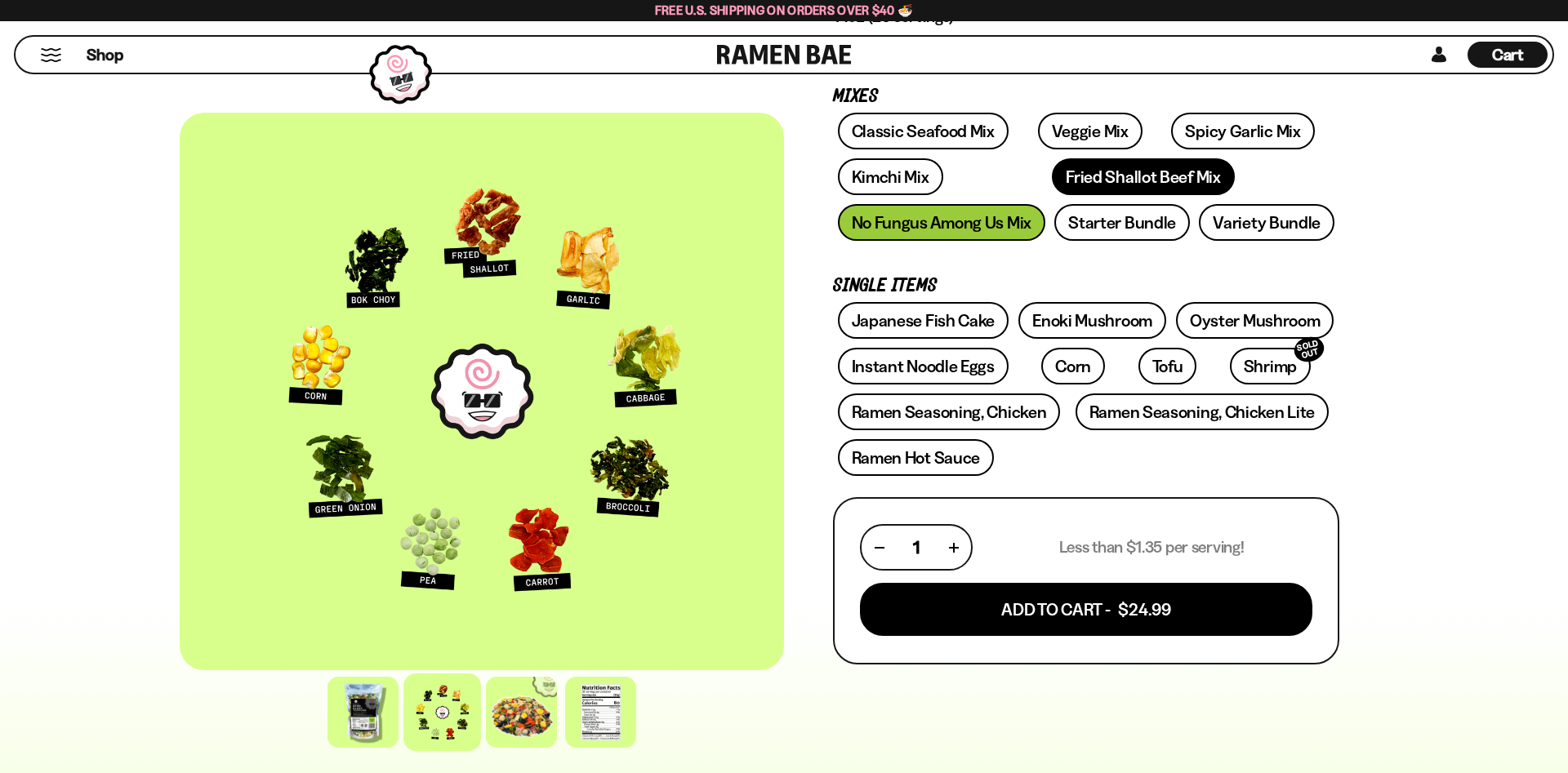
click at [1051, 180] on link "Fried Shallot Beef Mix" at bounding box center [1142, 176] width 182 height 37
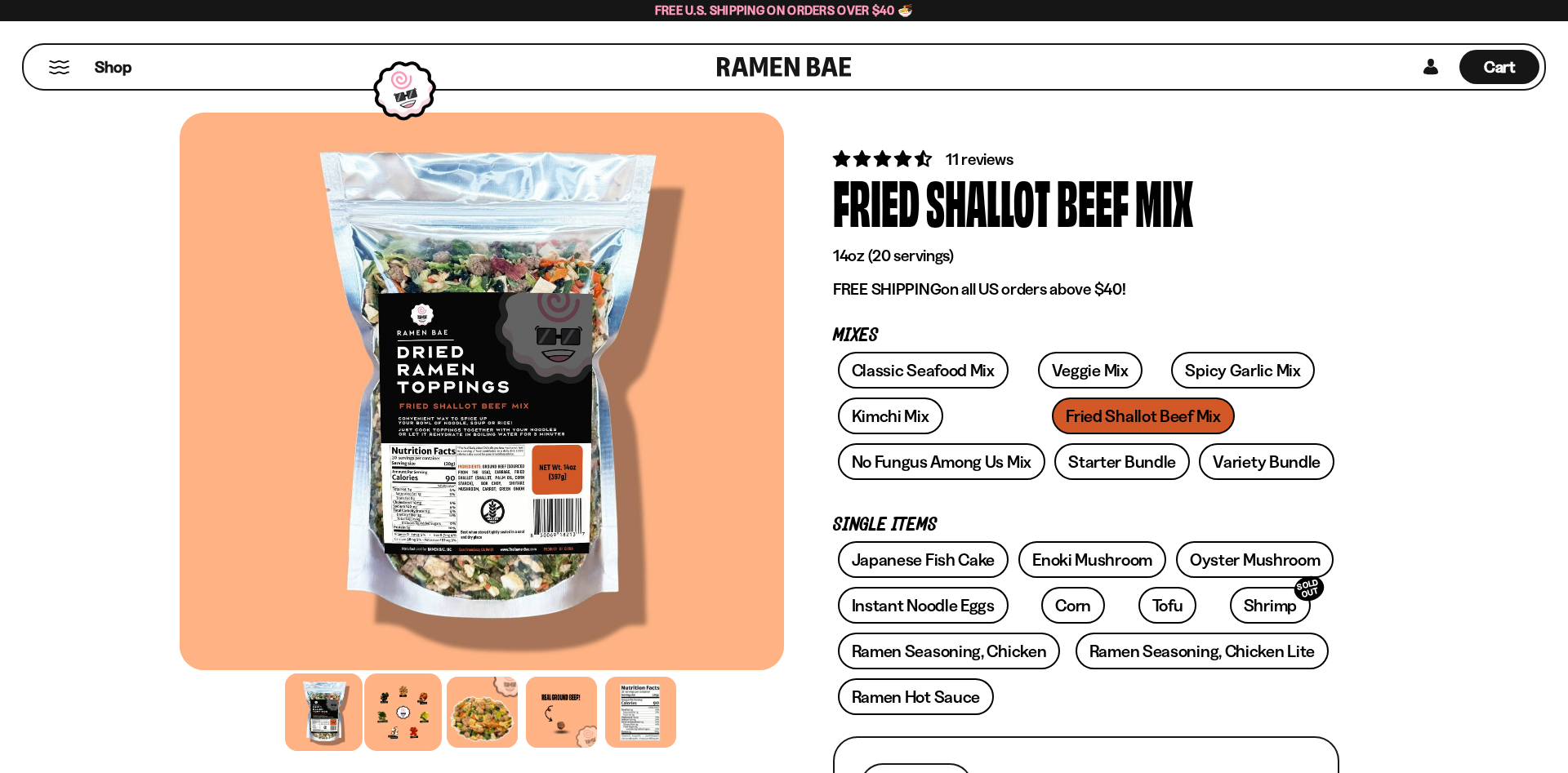
click at [423, 696] on div at bounding box center [403, 712] width 78 height 78
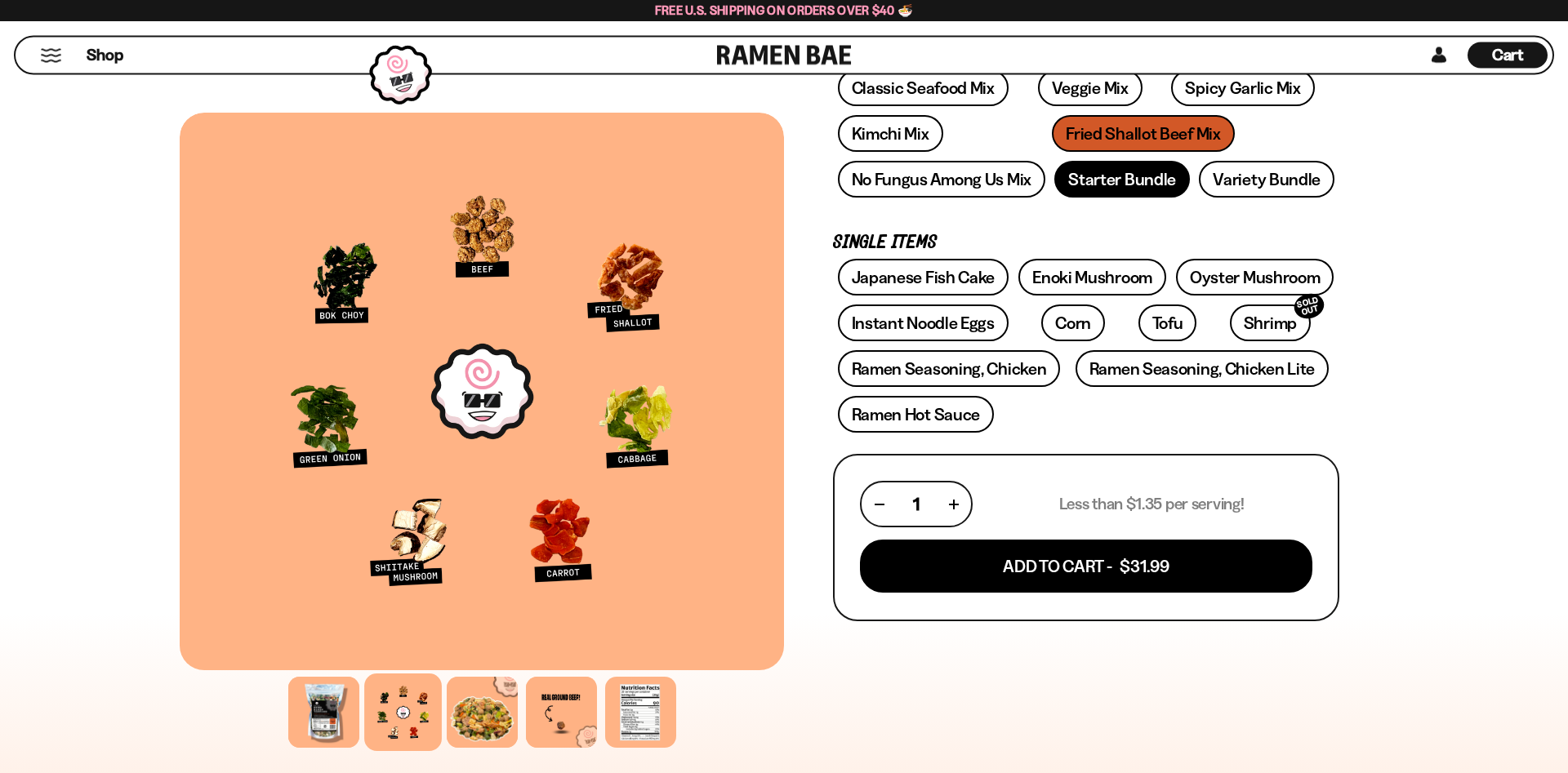
scroll to position [283, 0]
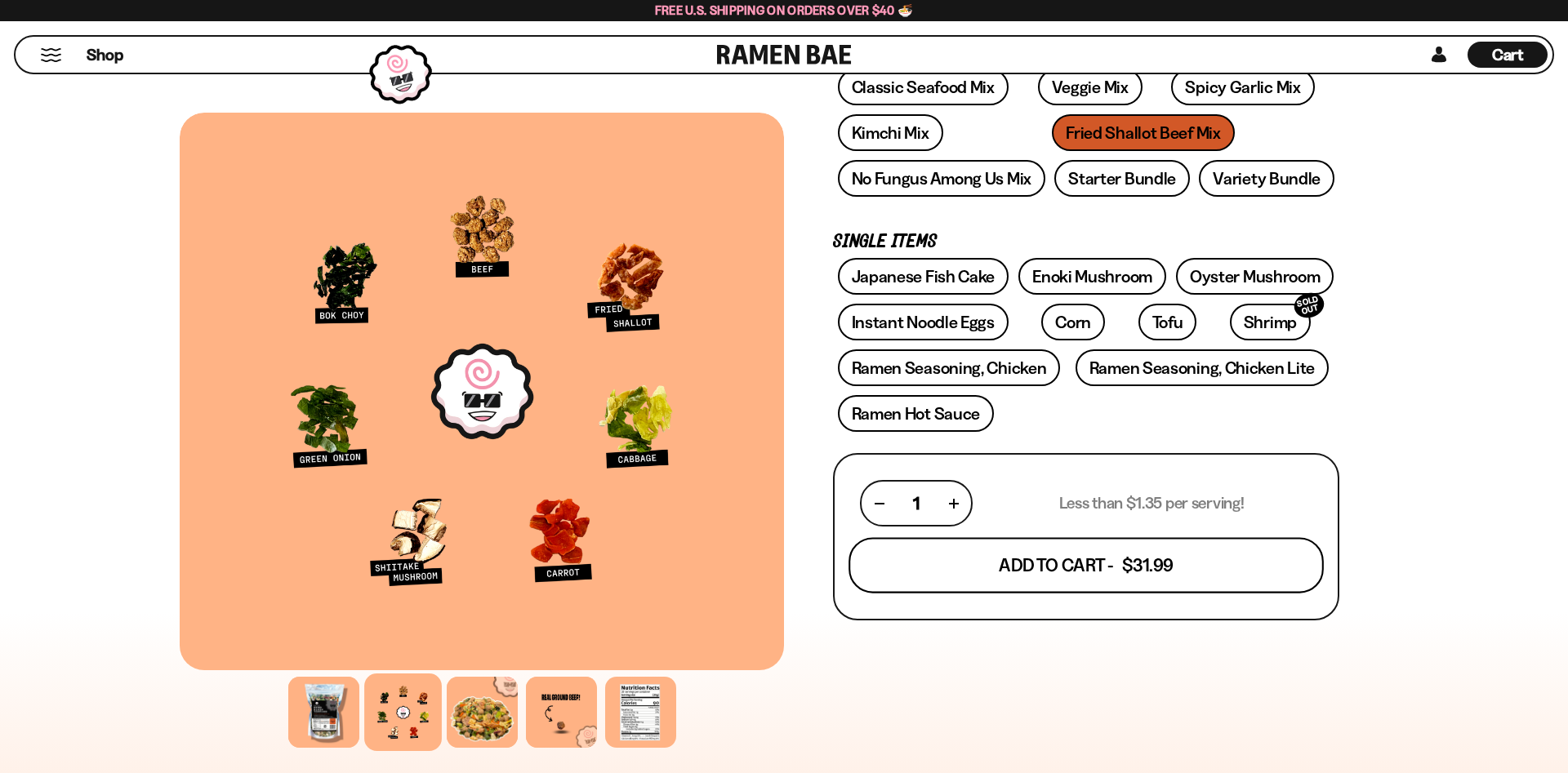
click at [1082, 565] on button "Add To Cart - $31.99" at bounding box center [1086, 566] width 475 height 56
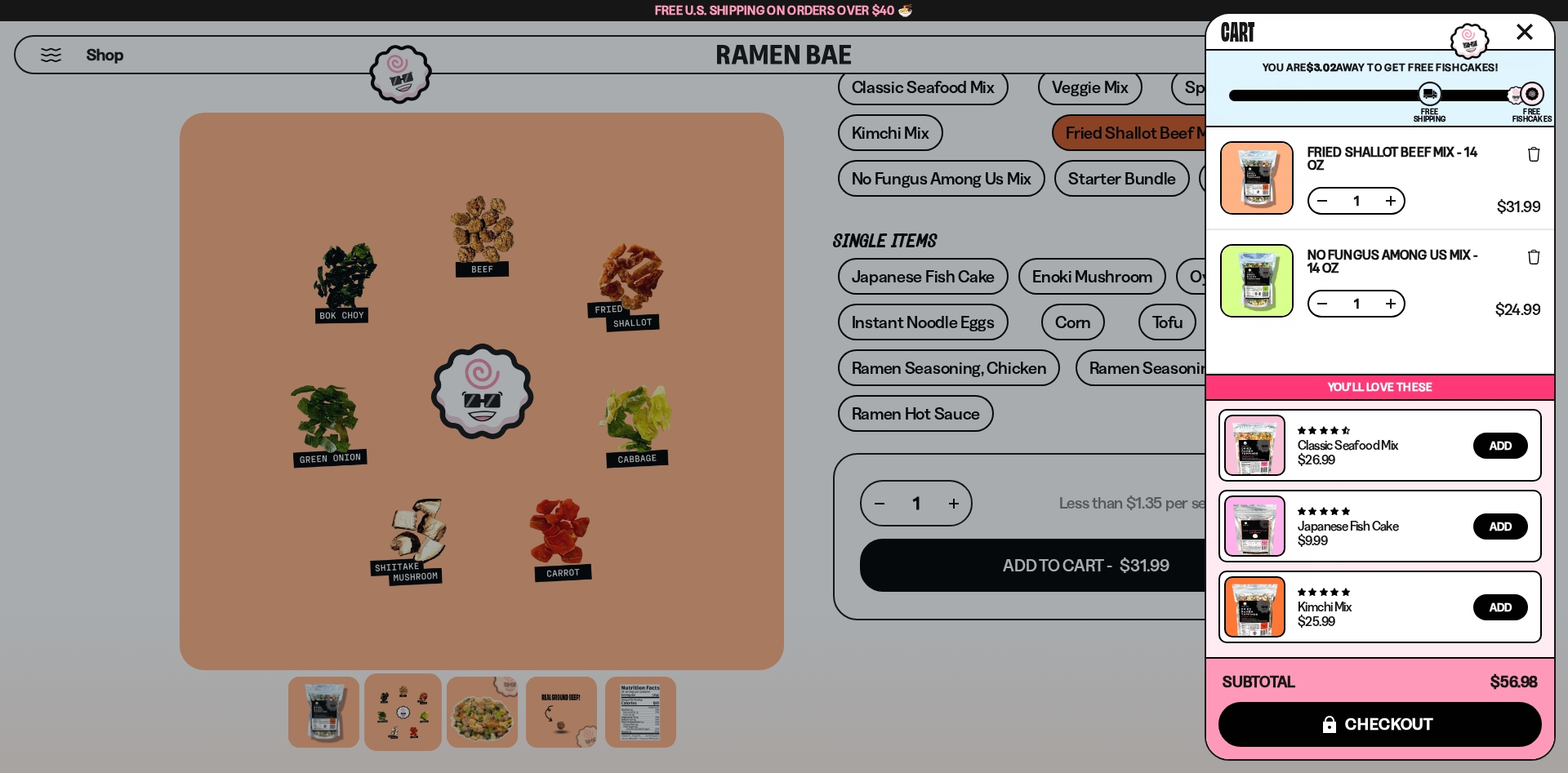
click at [1523, 29] on icon "Close cart" at bounding box center [1525, 32] width 15 height 15
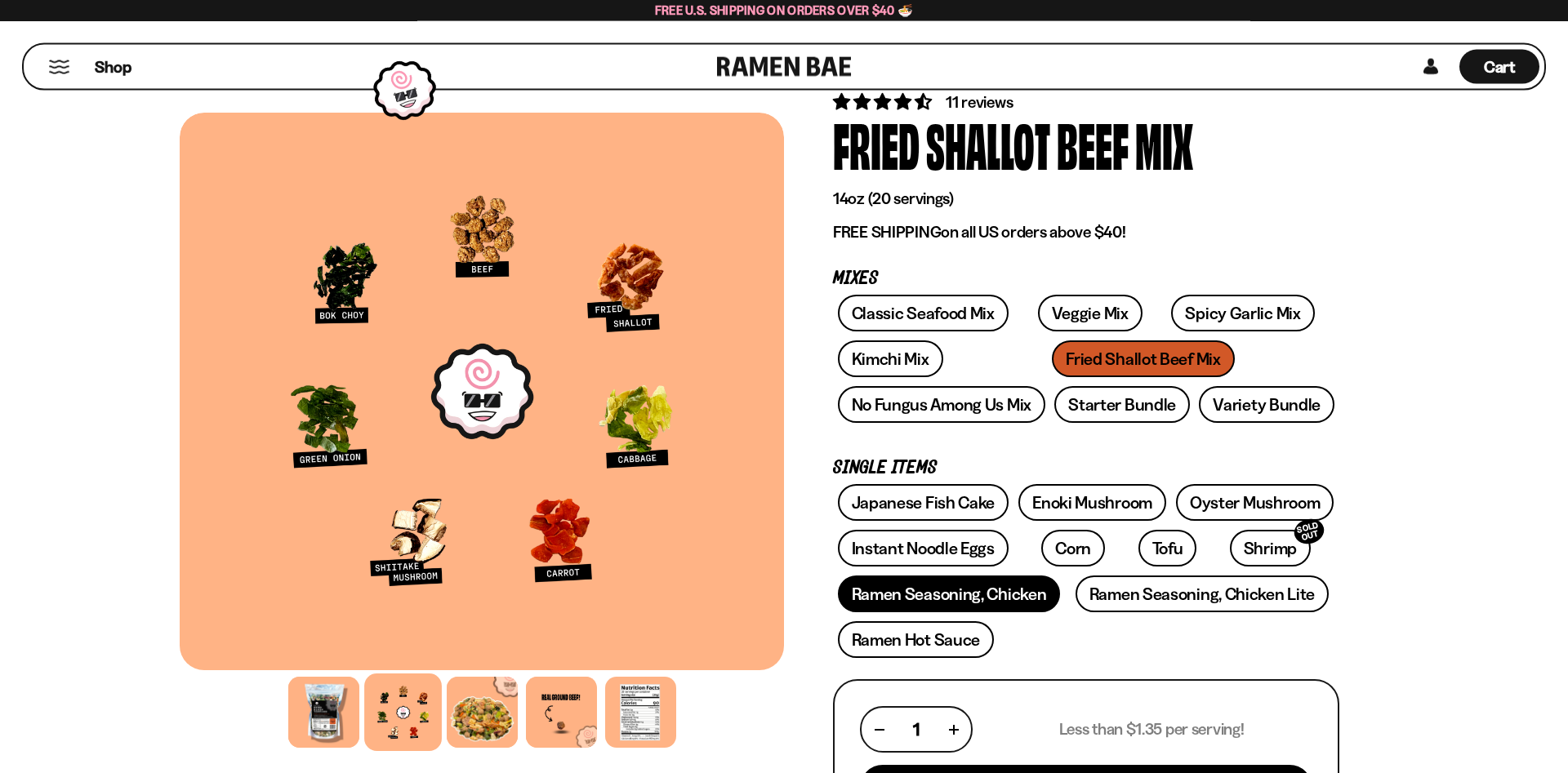
scroll to position [55, 0]
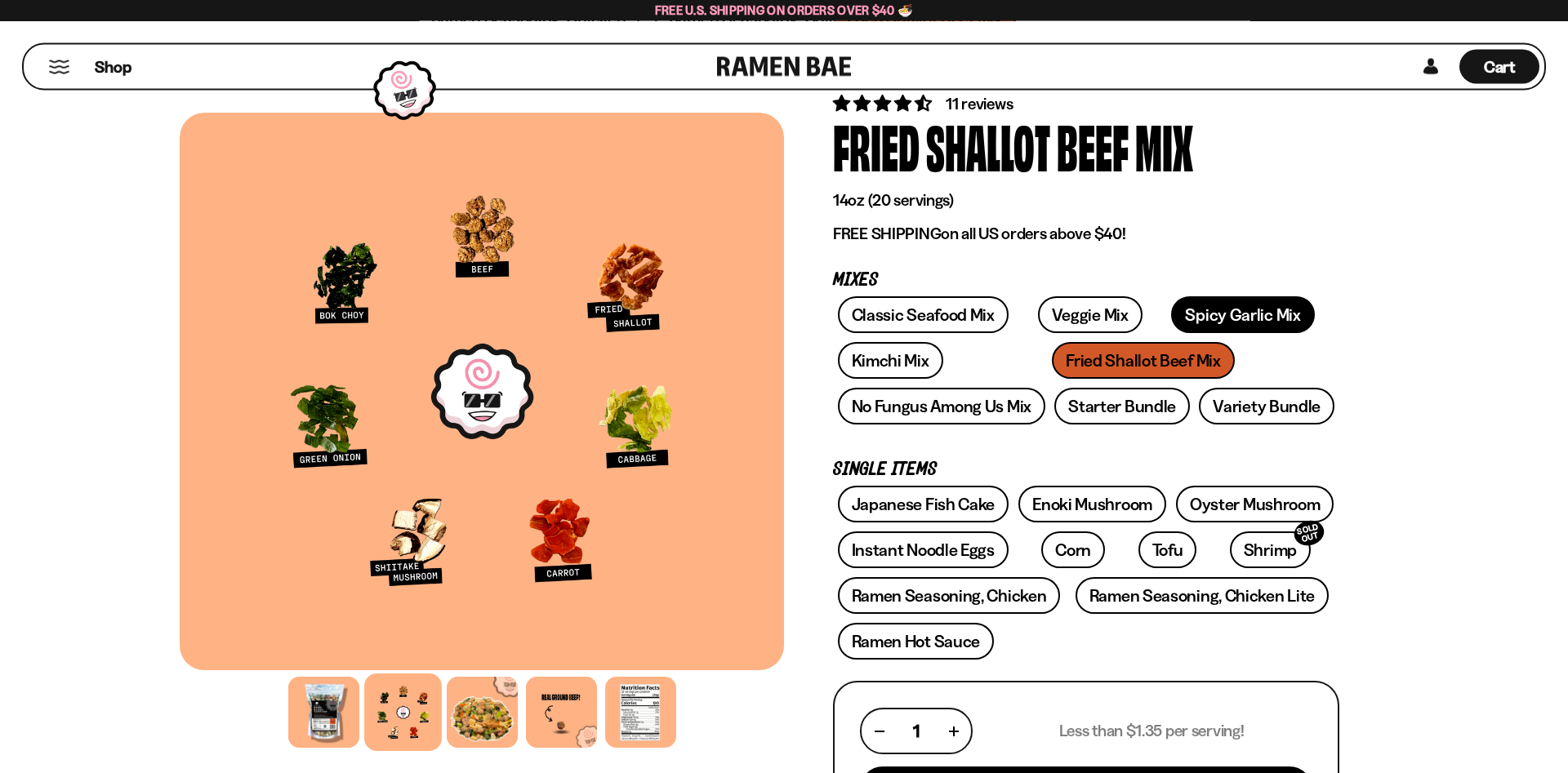
click at [1186, 315] on link "Spicy Garlic Mix" at bounding box center [1242, 315] width 143 height 37
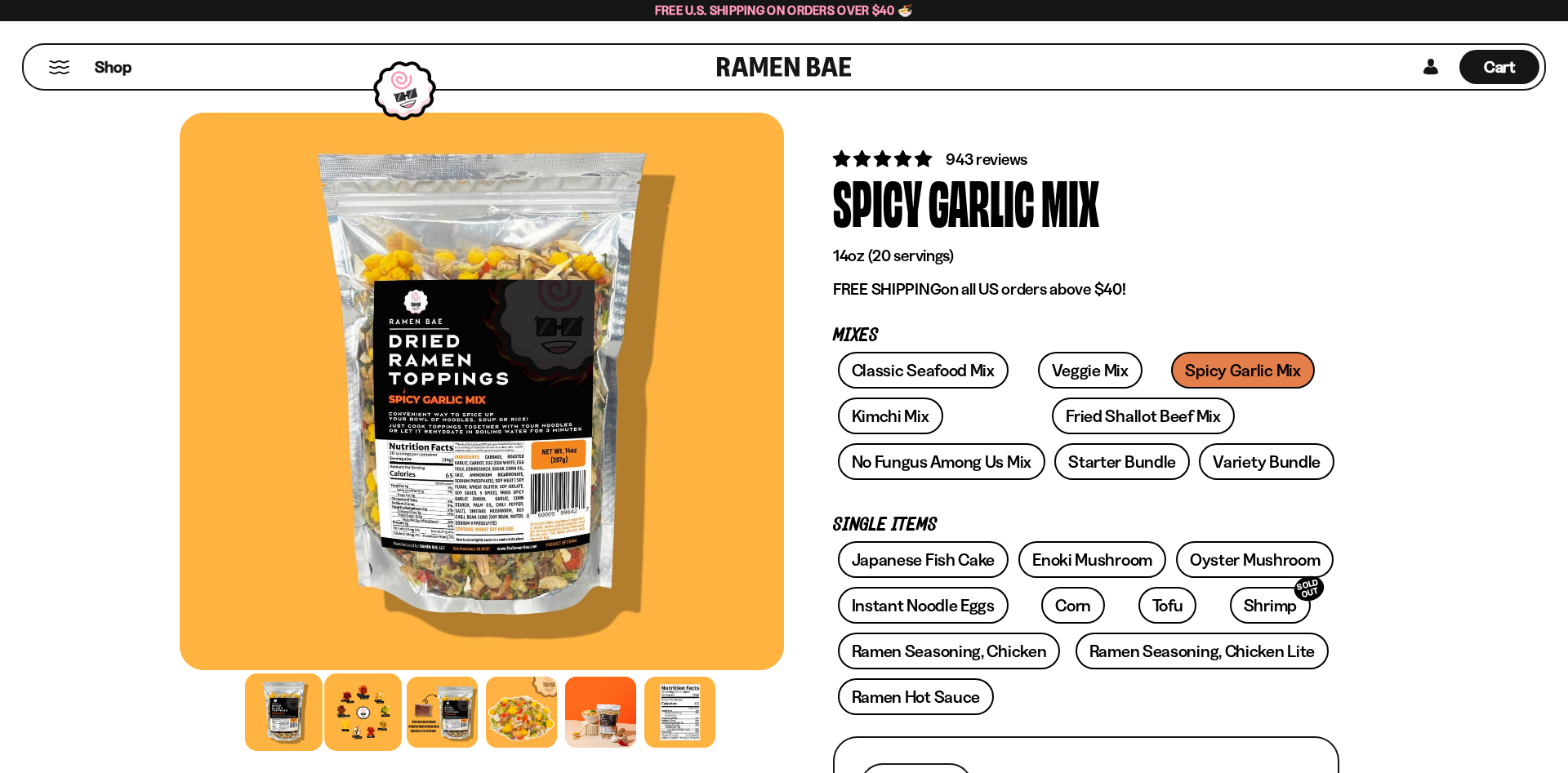
click at [367, 717] on div at bounding box center [363, 712] width 78 height 78
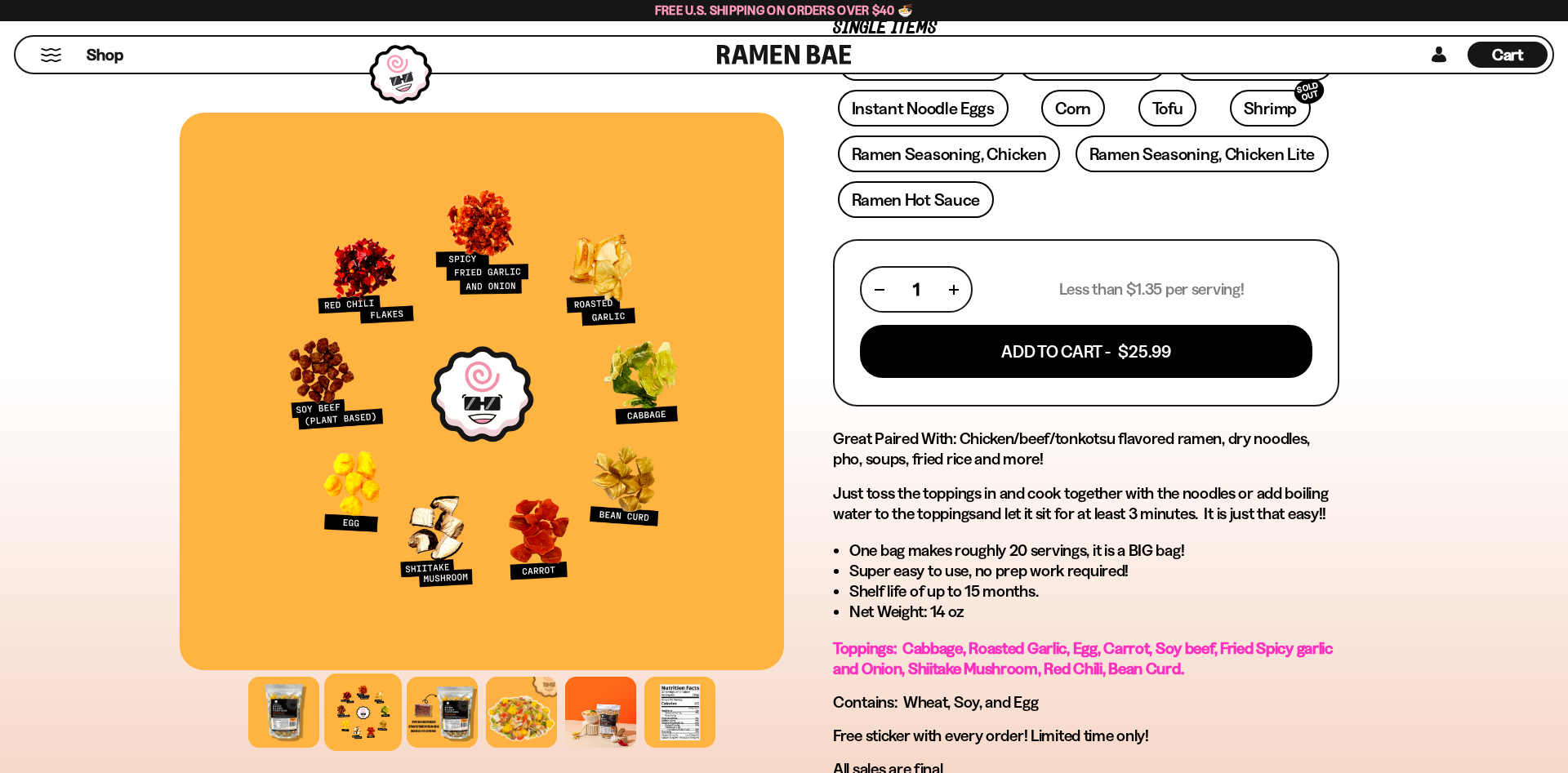
scroll to position [498, 0]
click at [703, 721] on div at bounding box center [680, 712] width 78 height 78
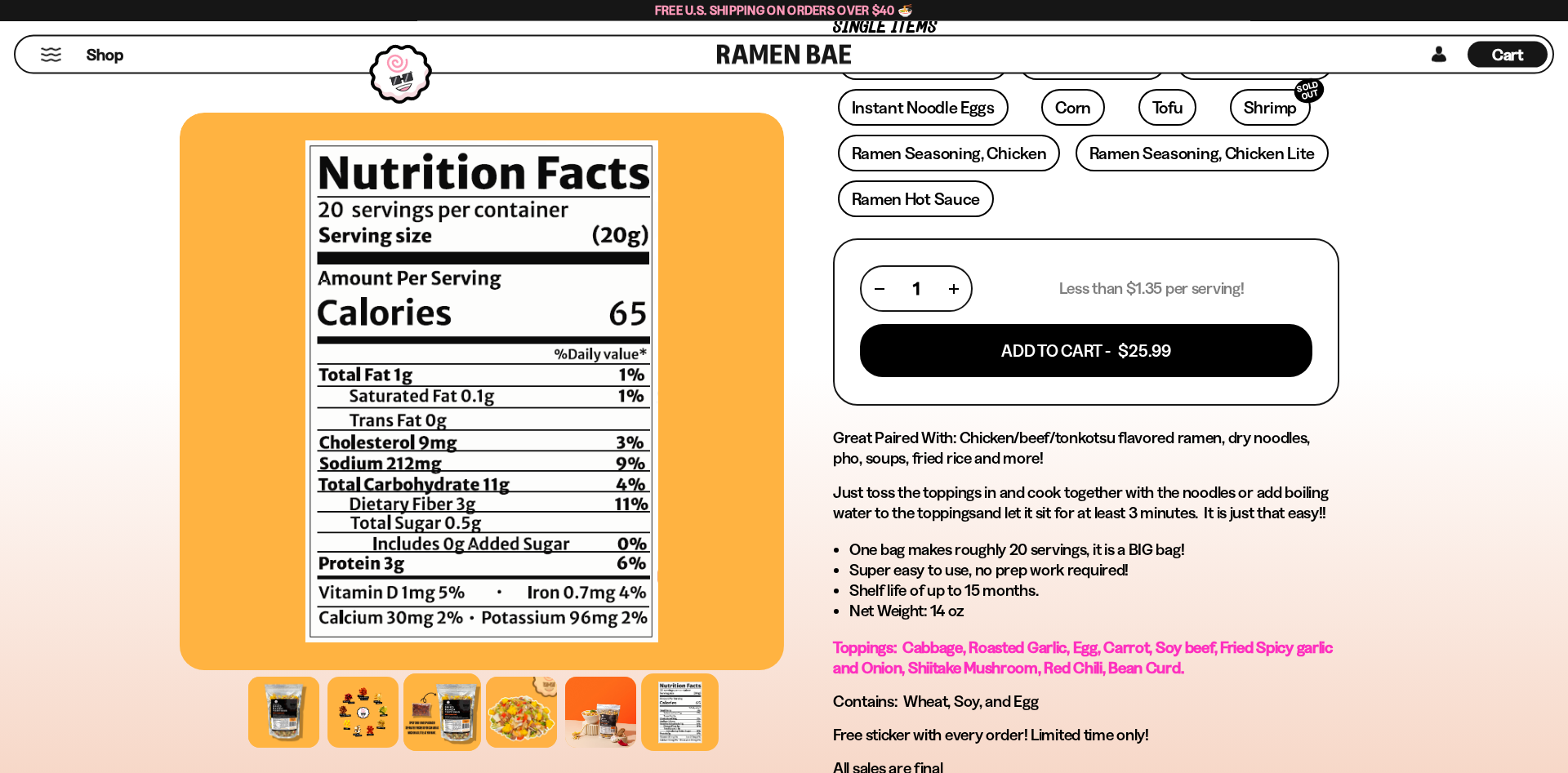
click at [441, 717] on div at bounding box center [442, 712] width 78 height 78
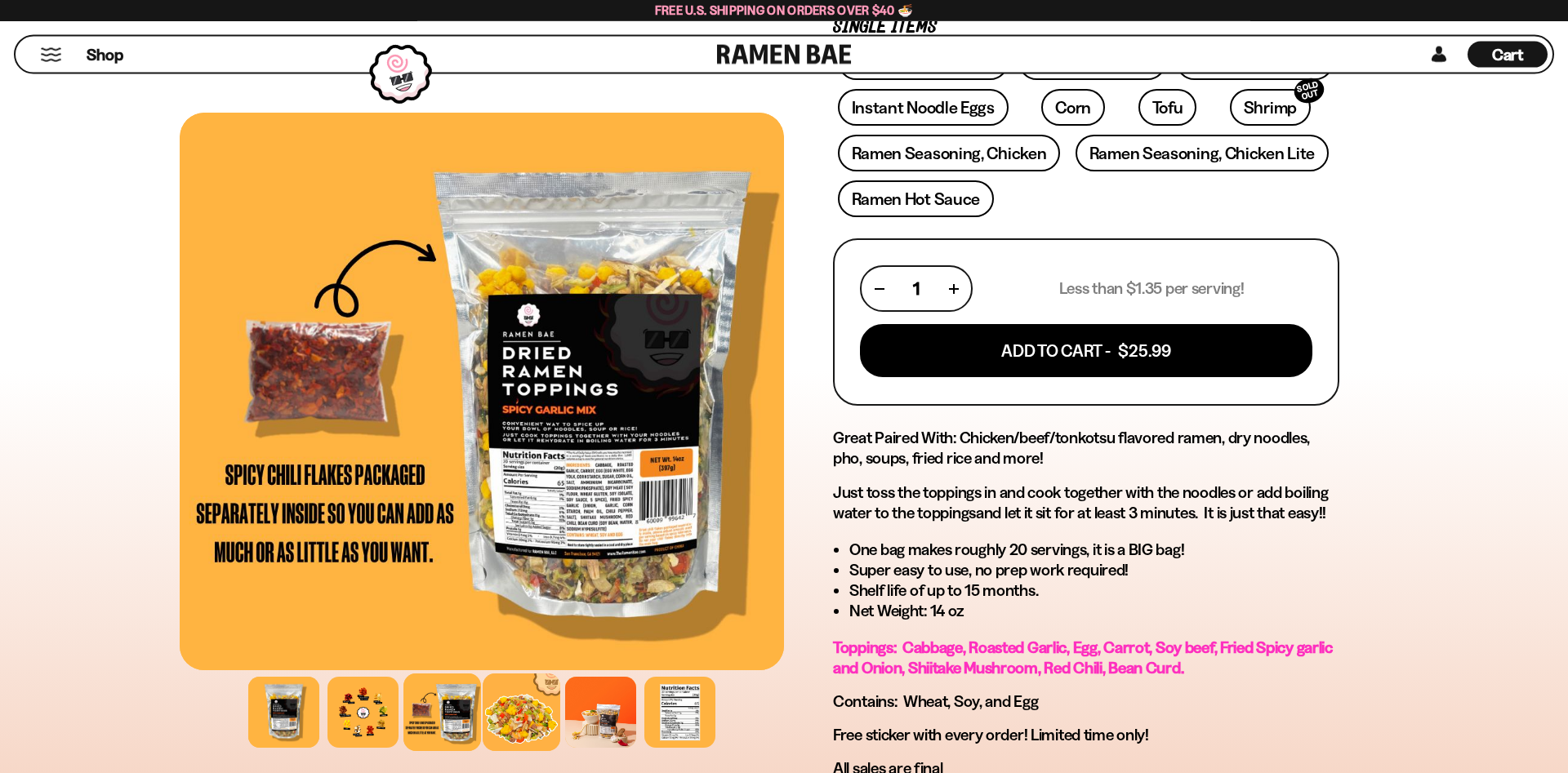
click at [541, 718] on div at bounding box center [521, 712] width 78 height 78
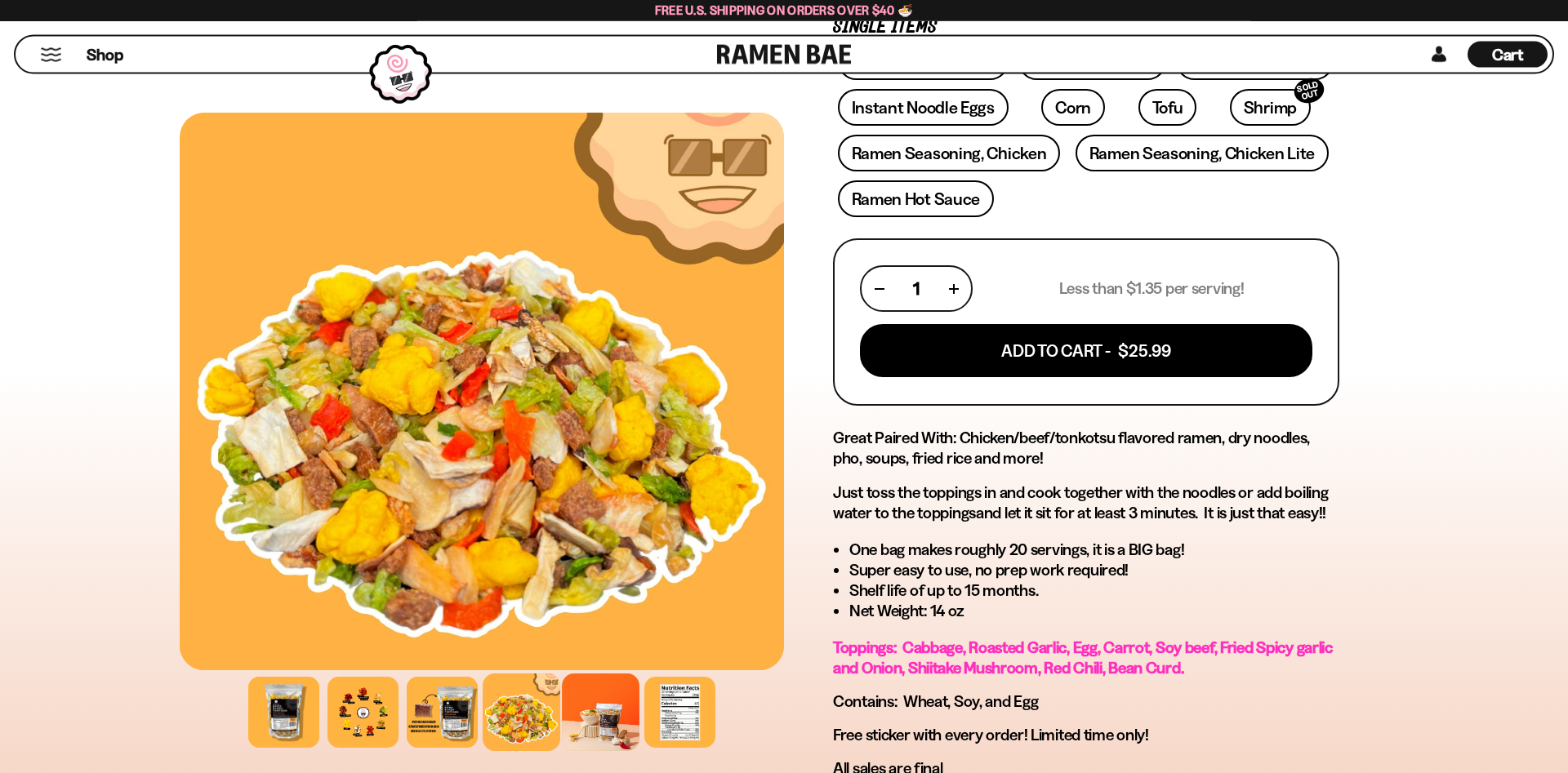
click at [590, 721] on div at bounding box center [600, 712] width 78 height 78
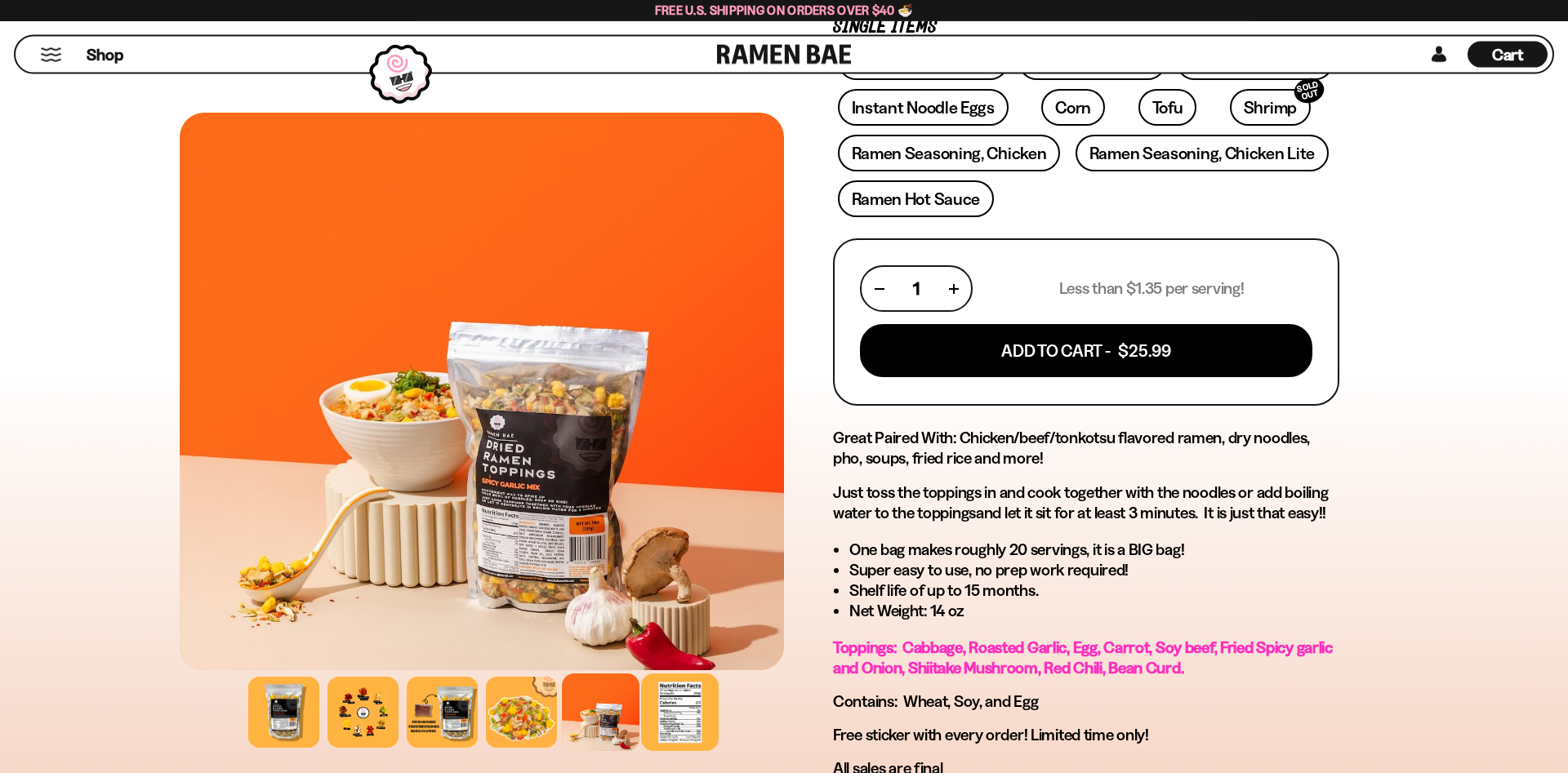
click at [682, 718] on div at bounding box center [680, 712] width 78 height 78
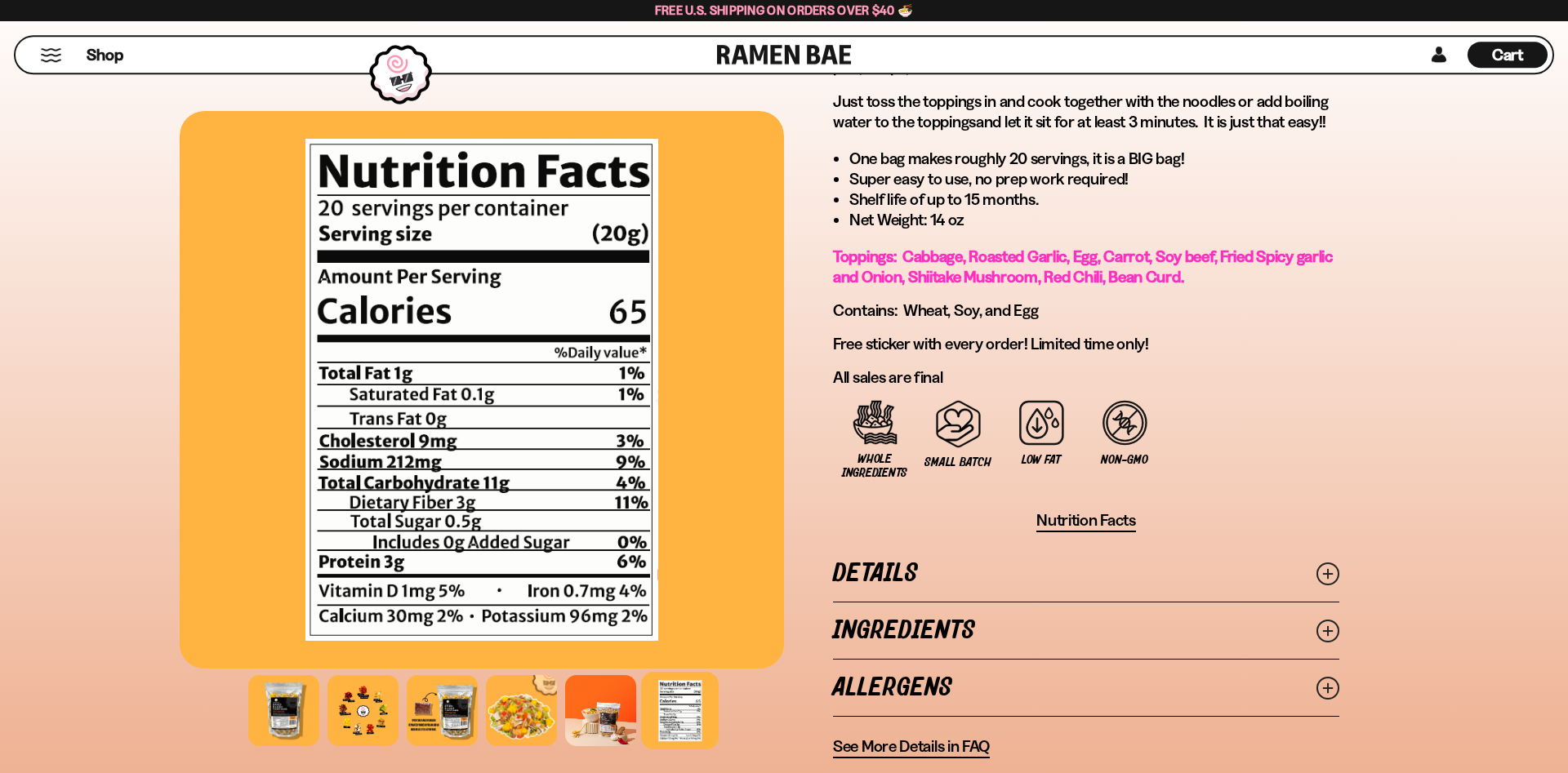
scroll to position [853, 0]
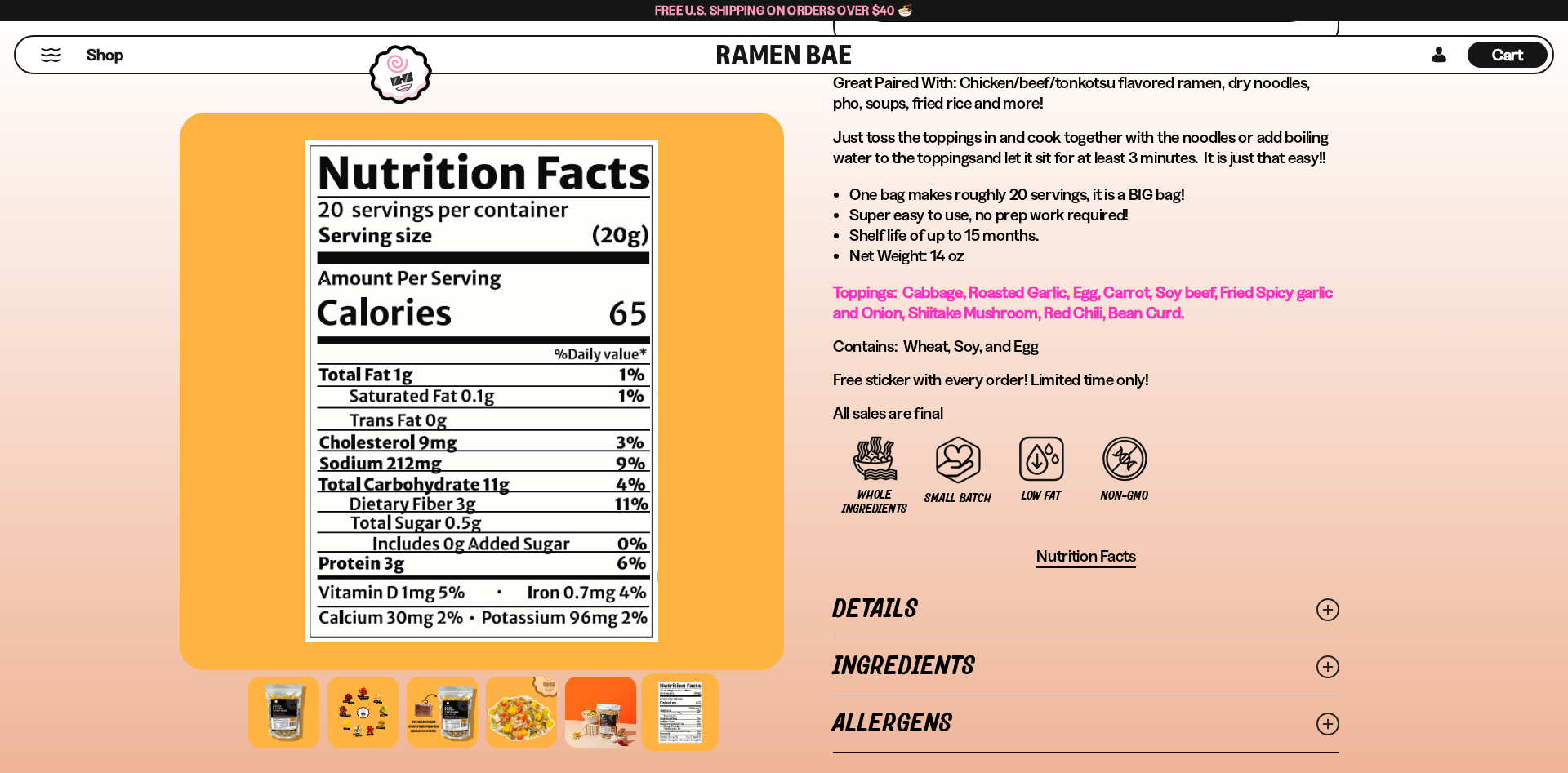
click at [1051, 716] on link "Allergens" at bounding box center [1086, 724] width 506 height 57
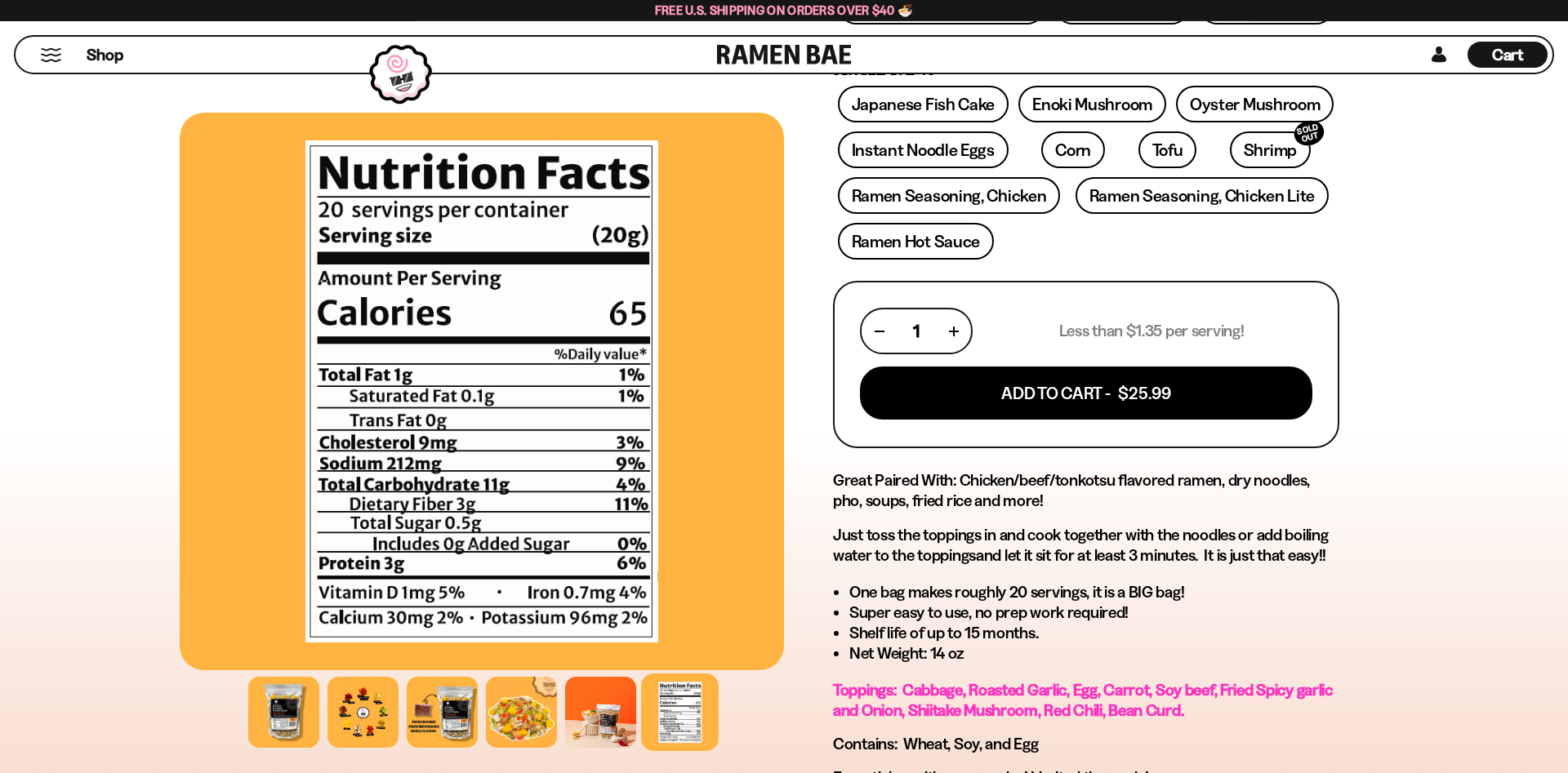
scroll to position [459, 0]
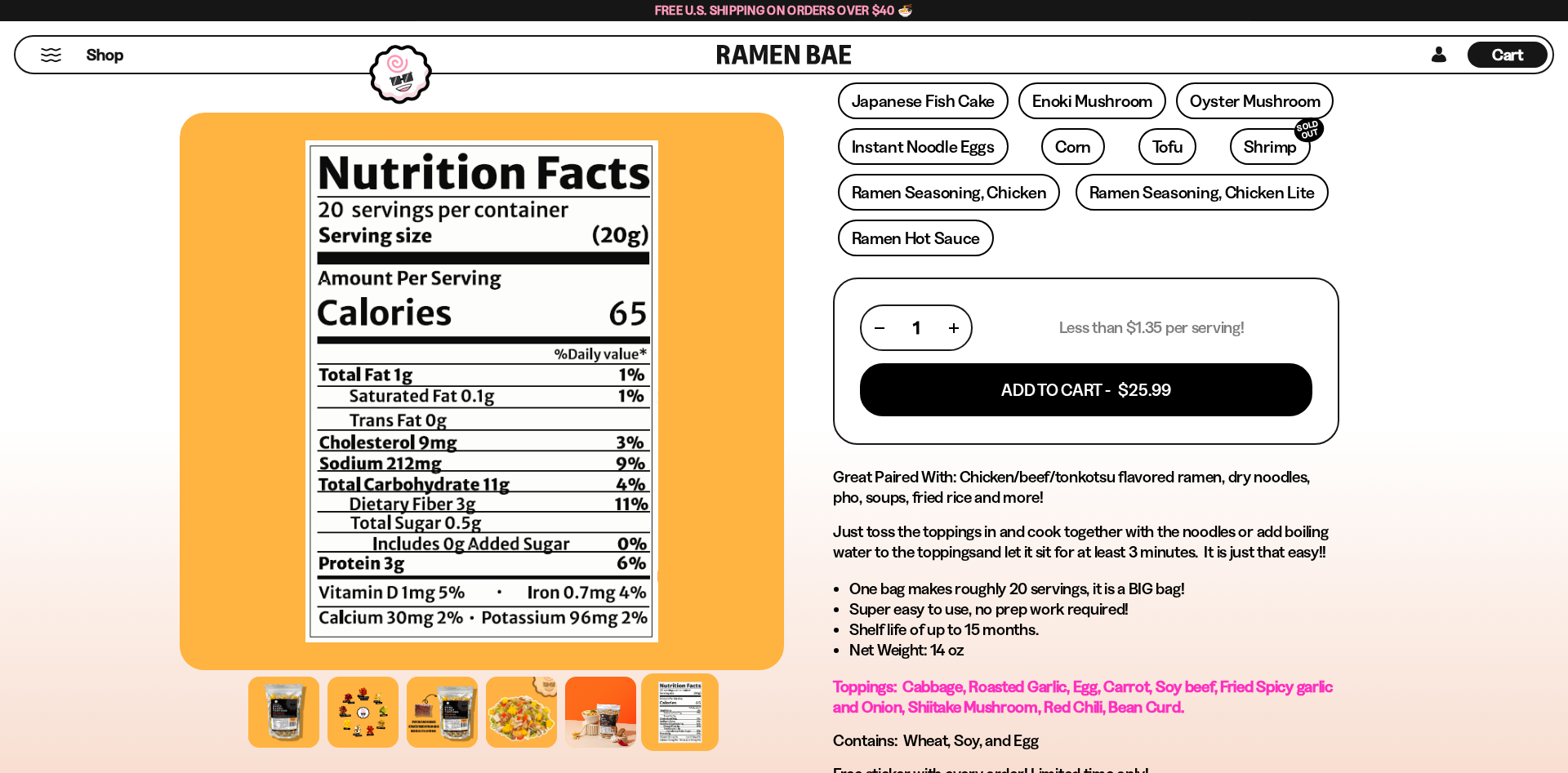
click at [1051, 716] on span "Toppings: Cabbage, Roasted Garlic, Egg, Carrot, Soy beef, Fried Spicy garlic an…" at bounding box center [1082, 697] width 499 height 40
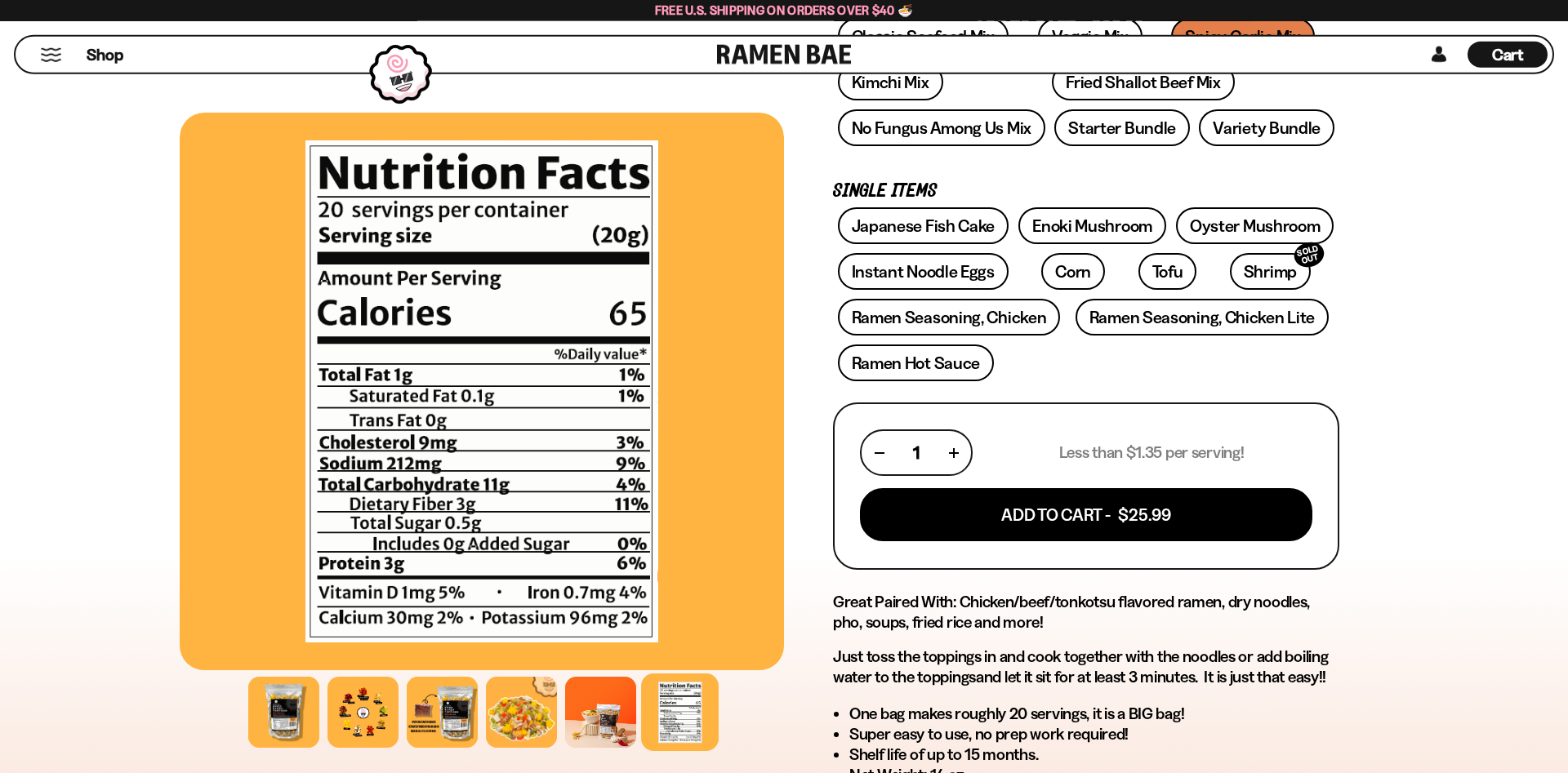
scroll to position [335, 0]
click at [372, 724] on div at bounding box center [363, 712] width 78 height 78
